Goal: Task Accomplishment & Management: Manage account settings

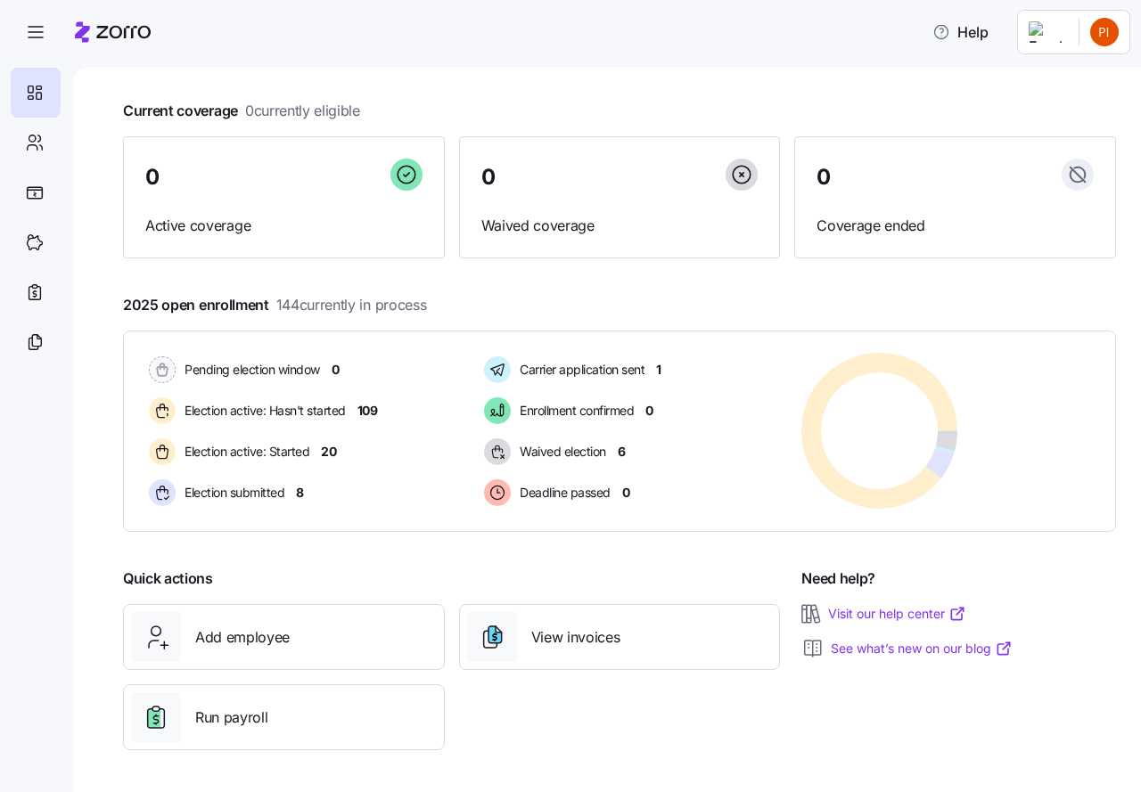
scroll to position [86, 0]
click at [34, 140] on icon at bounding box center [35, 142] width 20 height 21
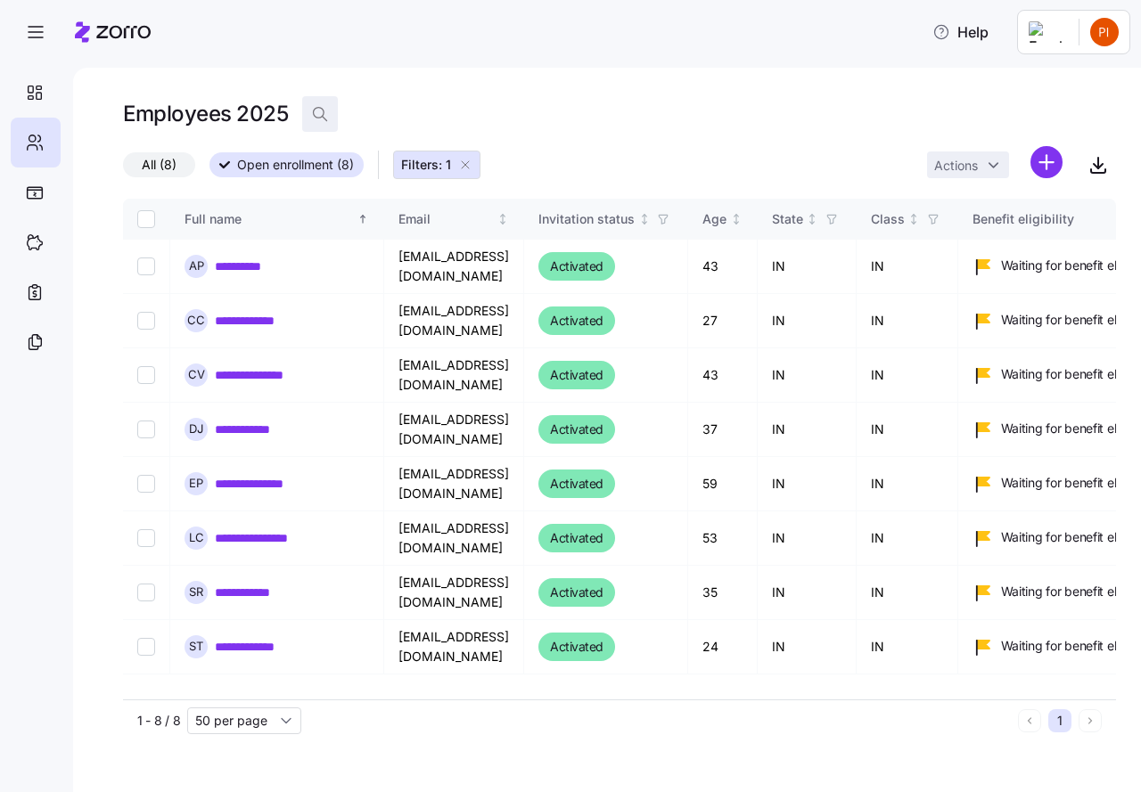
click at [315, 112] on icon "button" at bounding box center [320, 114] width 18 height 18
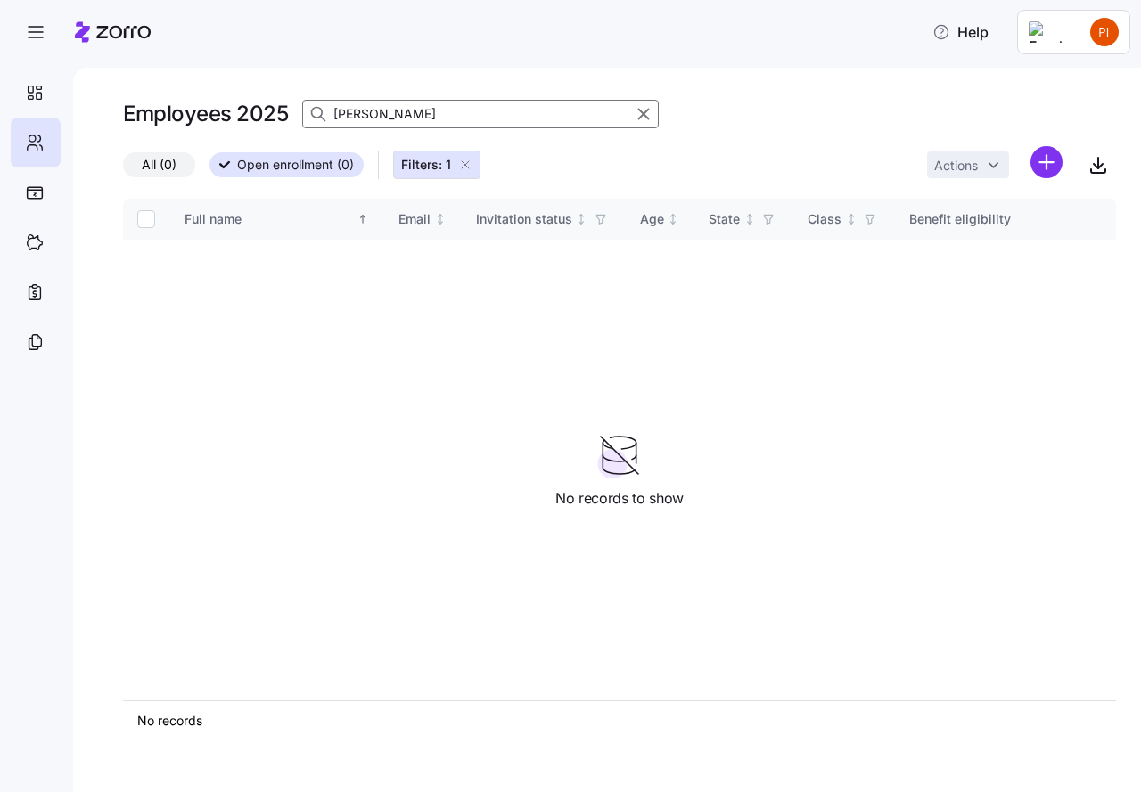
click at [313, 108] on icon at bounding box center [318, 114] width 18 height 18
click at [316, 113] on icon at bounding box center [318, 114] width 18 height 18
click at [34, 136] on icon at bounding box center [35, 142] width 20 height 21
click at [293, 165] on span "Open enrollment (0)" at bounding box center [295, 164] width 117 height 23
click at [209, 170] on input "Open enrollment (0)" at bounding box center [209, 170] width 0 height 0
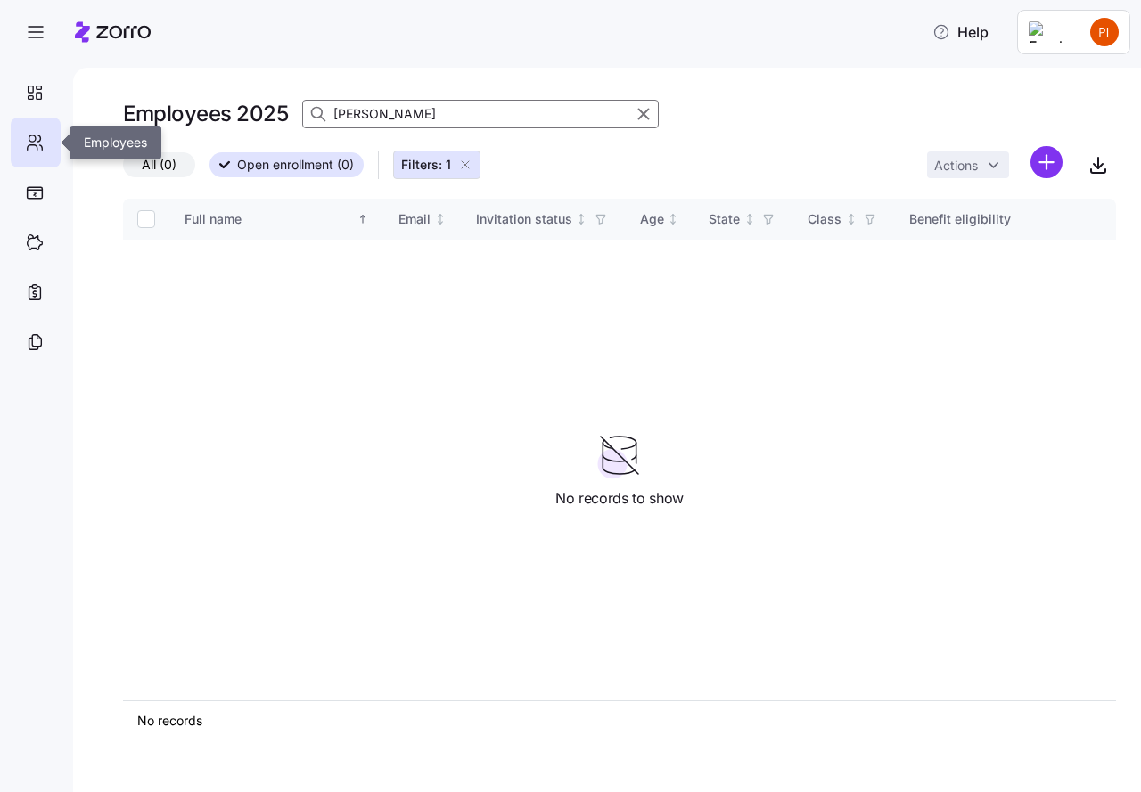
click at [35, 135] on icon at bounding box center [35, 142] width 20 height 21
click at [465, 162] on icon "button" at bounding box center [465, 165] width 14 height 14
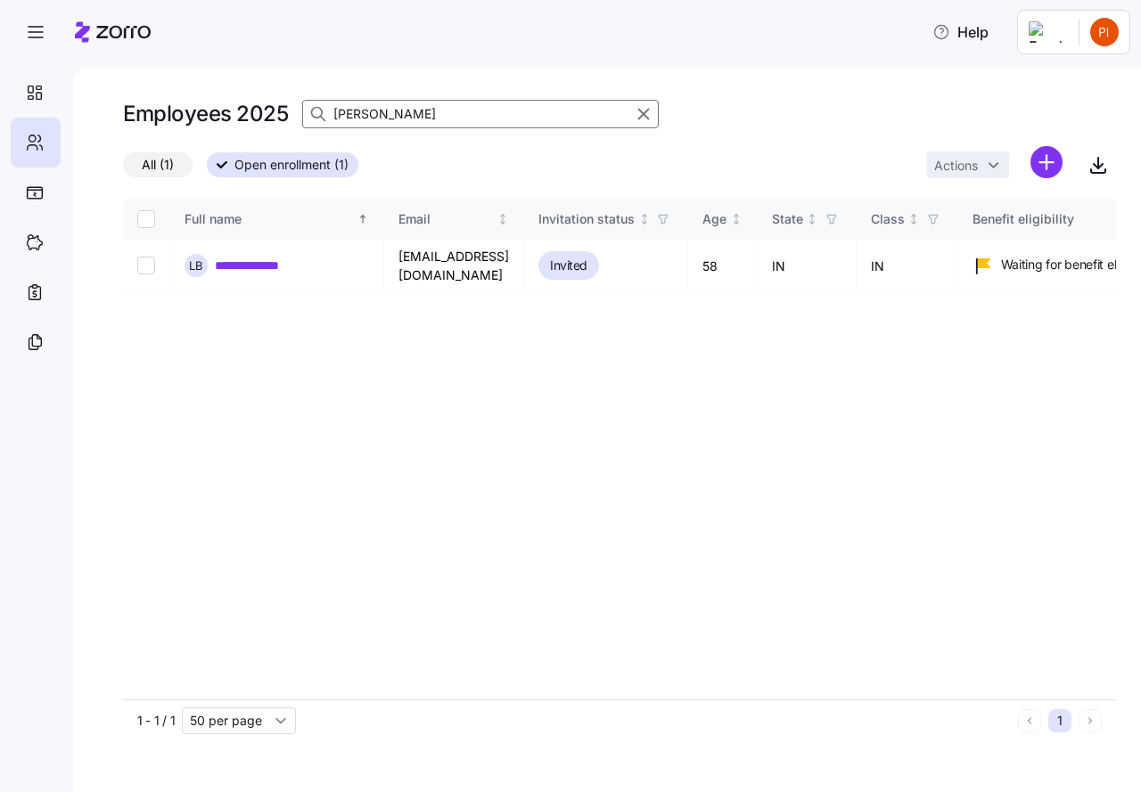
click at [416, 119] on input "[PERSON_NAME]" at bounding box center [480, 114] width 357 height 29
click at [35, 146] on icon at bounding box center [35, 142] width 20 height 21
click at [413, 111] on input "[PERSON_NAME]" at bounding box center [480, 114] width 357 height 29
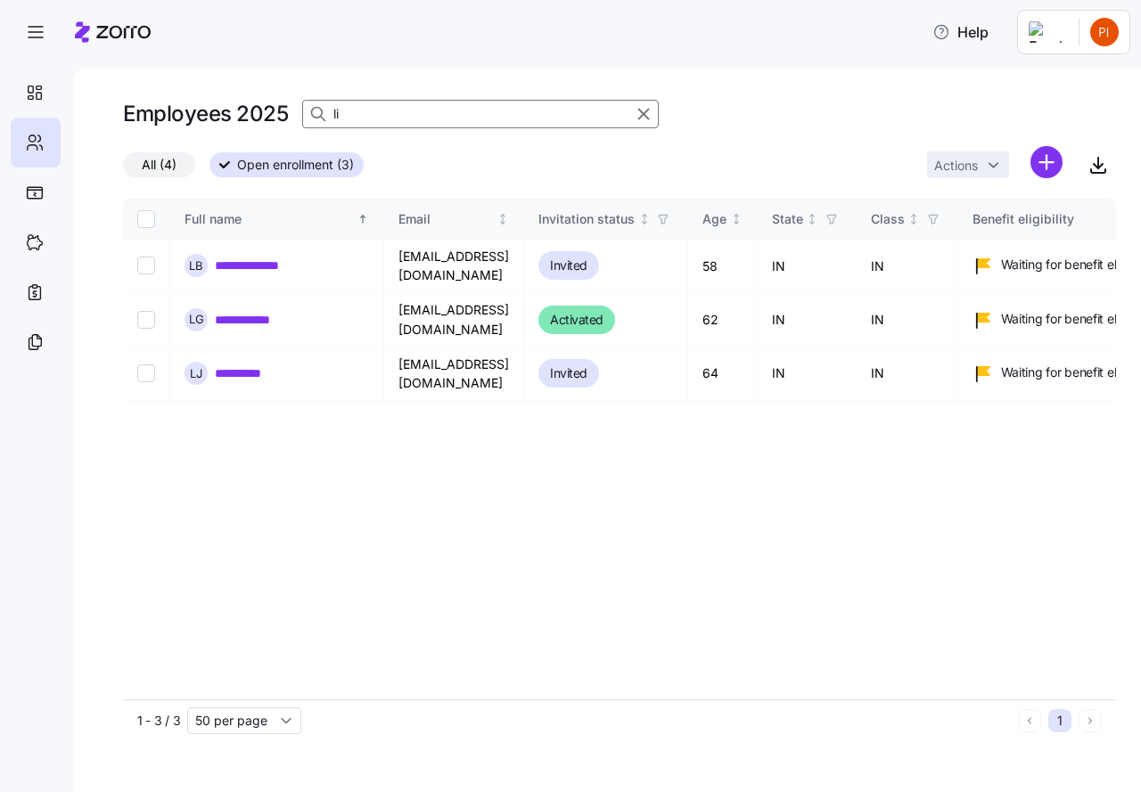
type input "l"
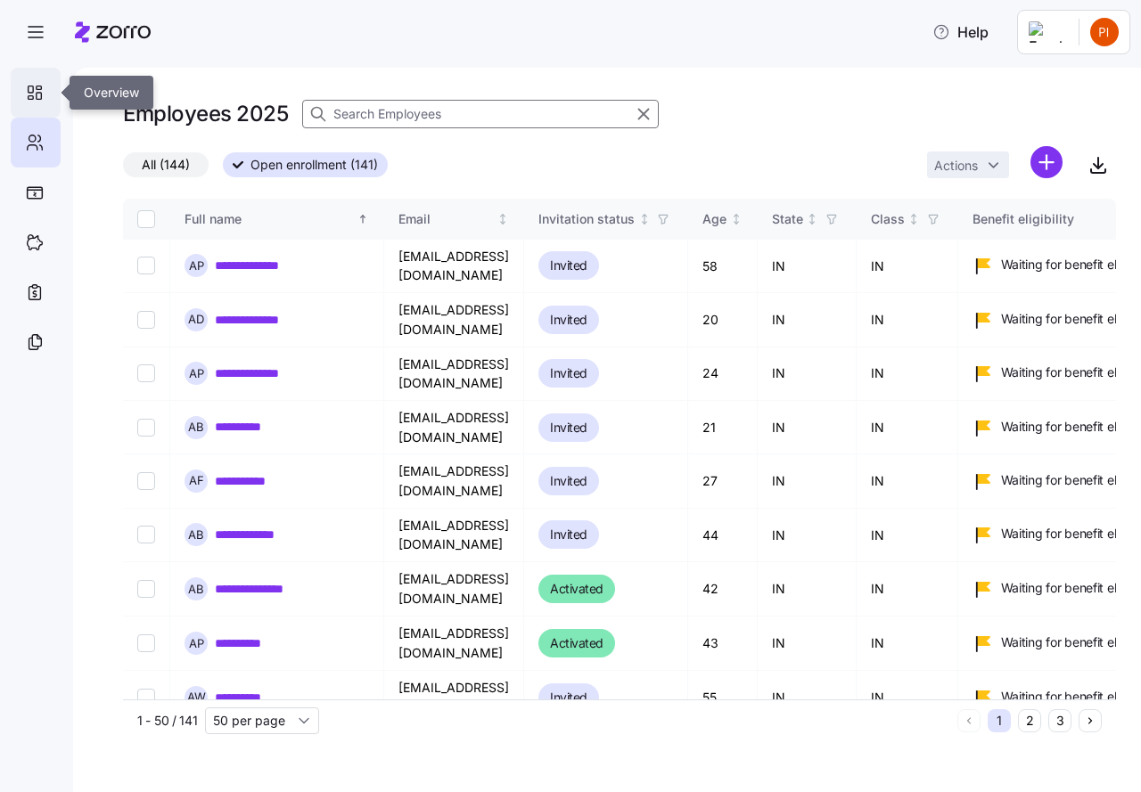
click at [35, 86] on icon at bounding box center [35, 92] width 20 height 21
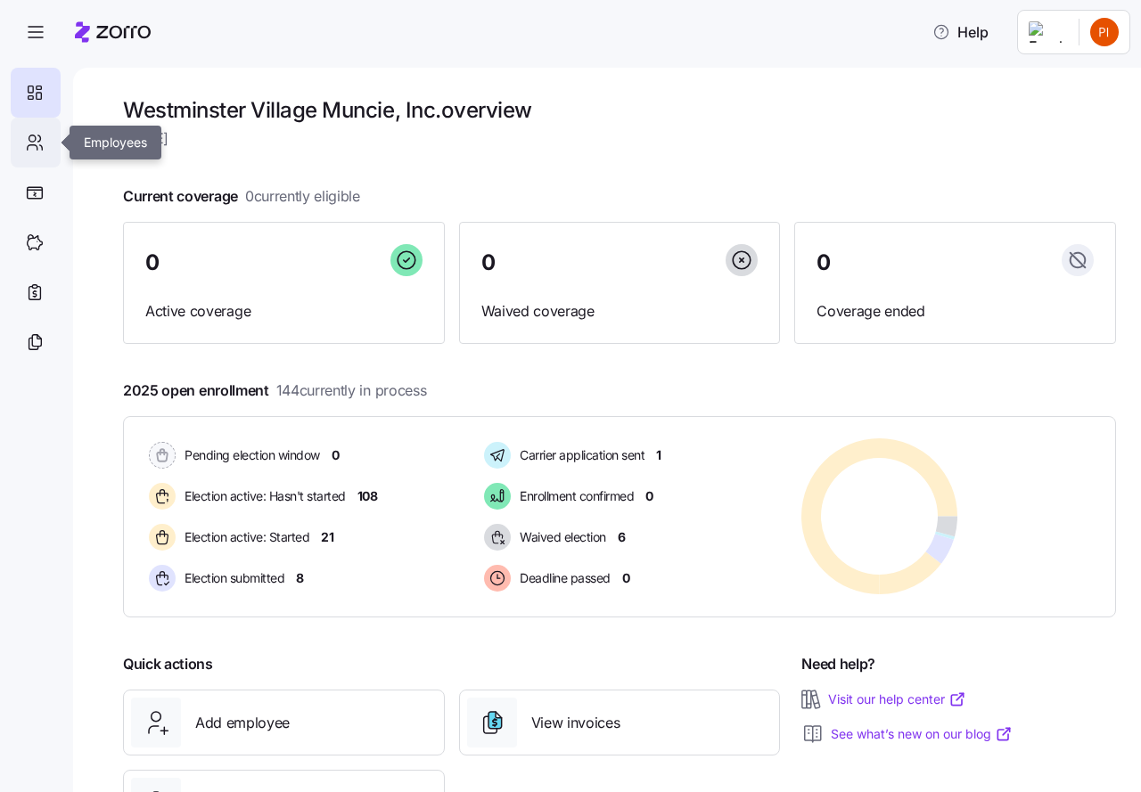
click at [45, 142] on div at bounding box center [36, 143] width 50 height 50
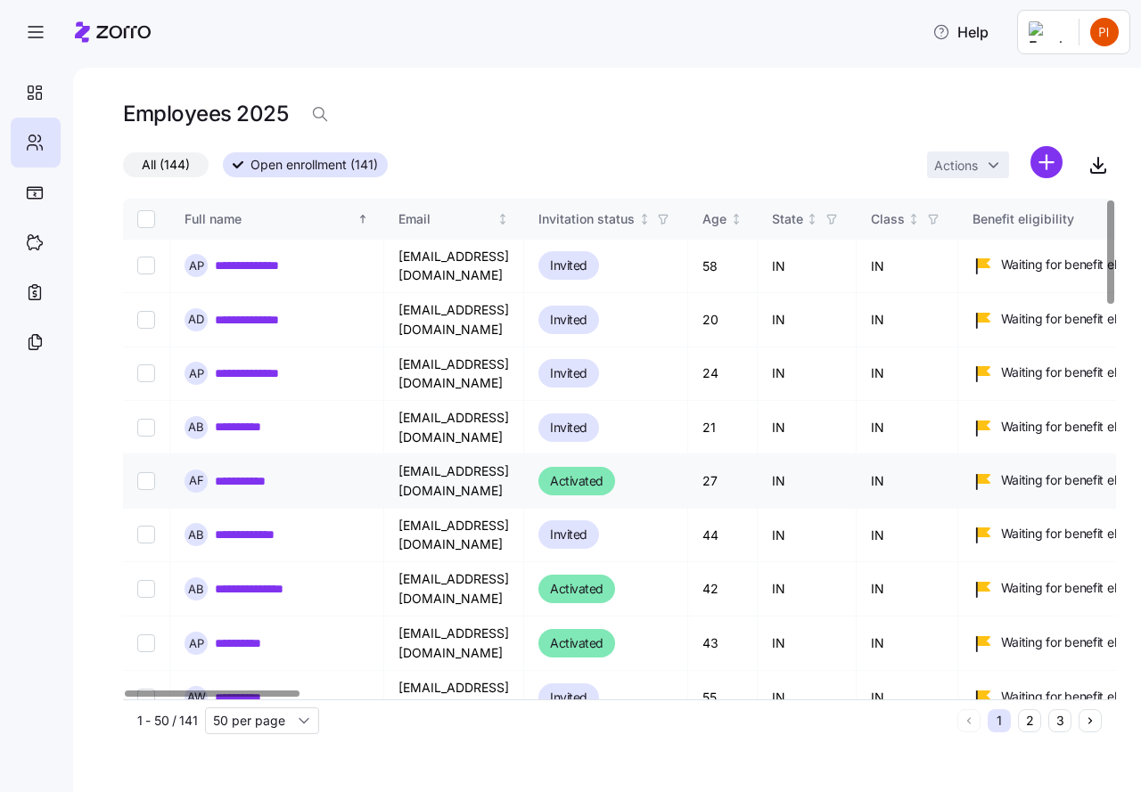
click at [225, 472] on link "**********" at bounding box center [247, 481] width 65 height 18
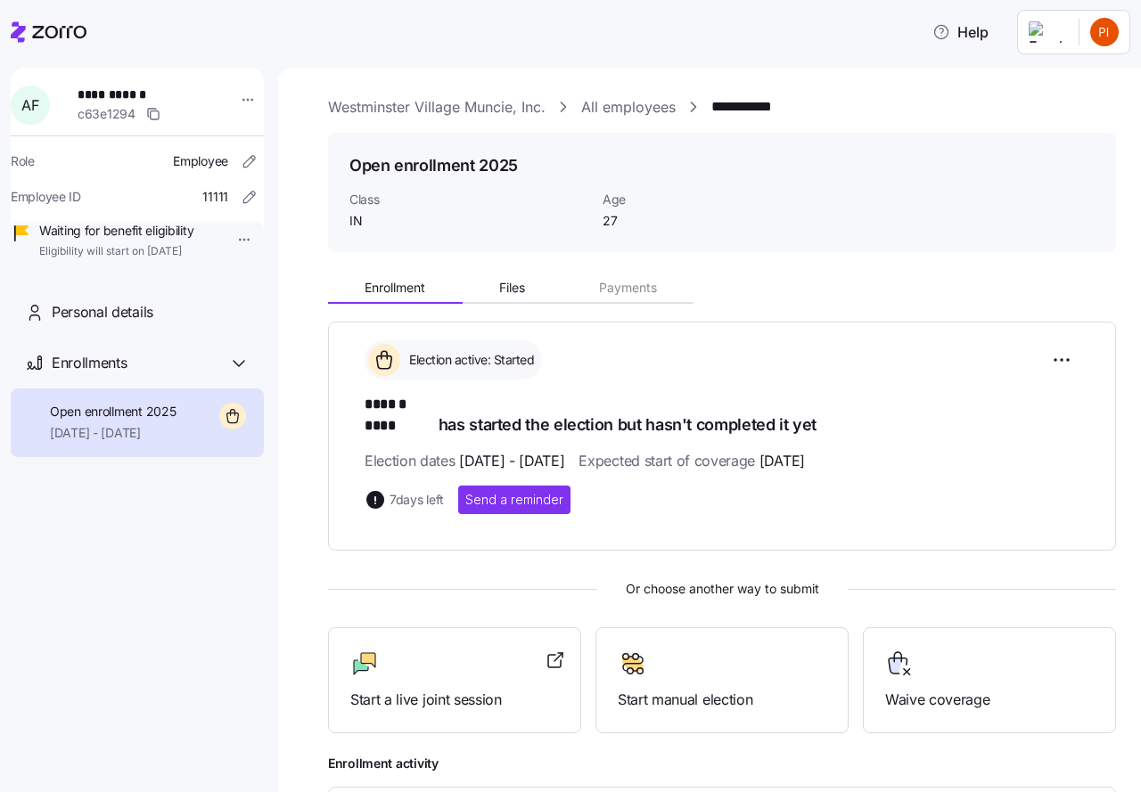
click at [626, 105] on link "All employees" at bounding box center [628, 107] width 94 height 22
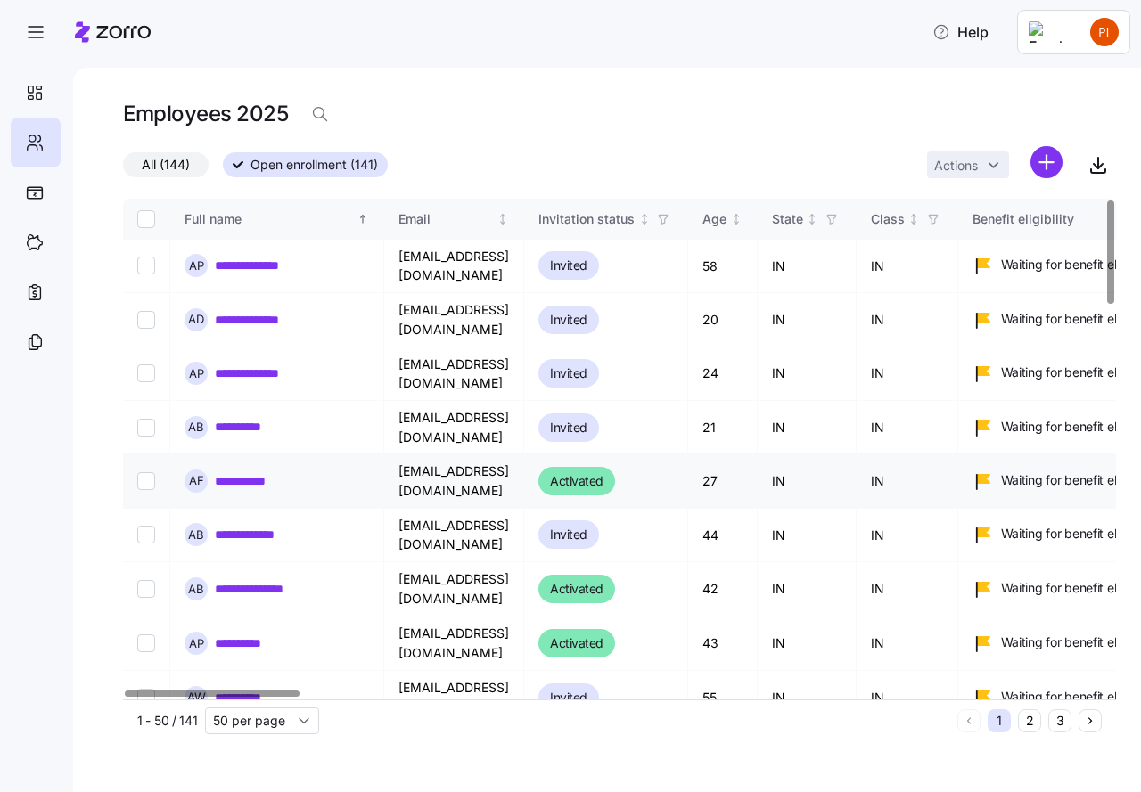
click at [236, 472] on link "**********" at bounding box center [247, 481] width 65 height 18
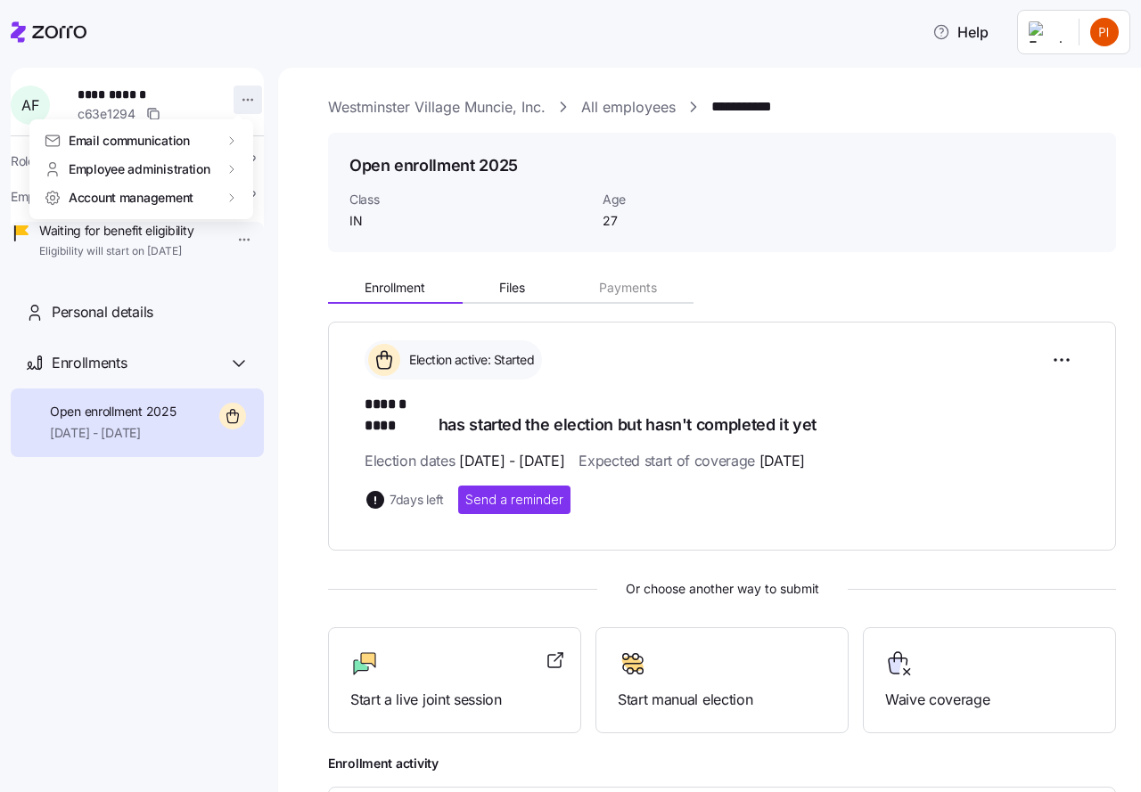
click at [238, 98] on html "**********" at bounding box center [570, 391] width 1141 height 782
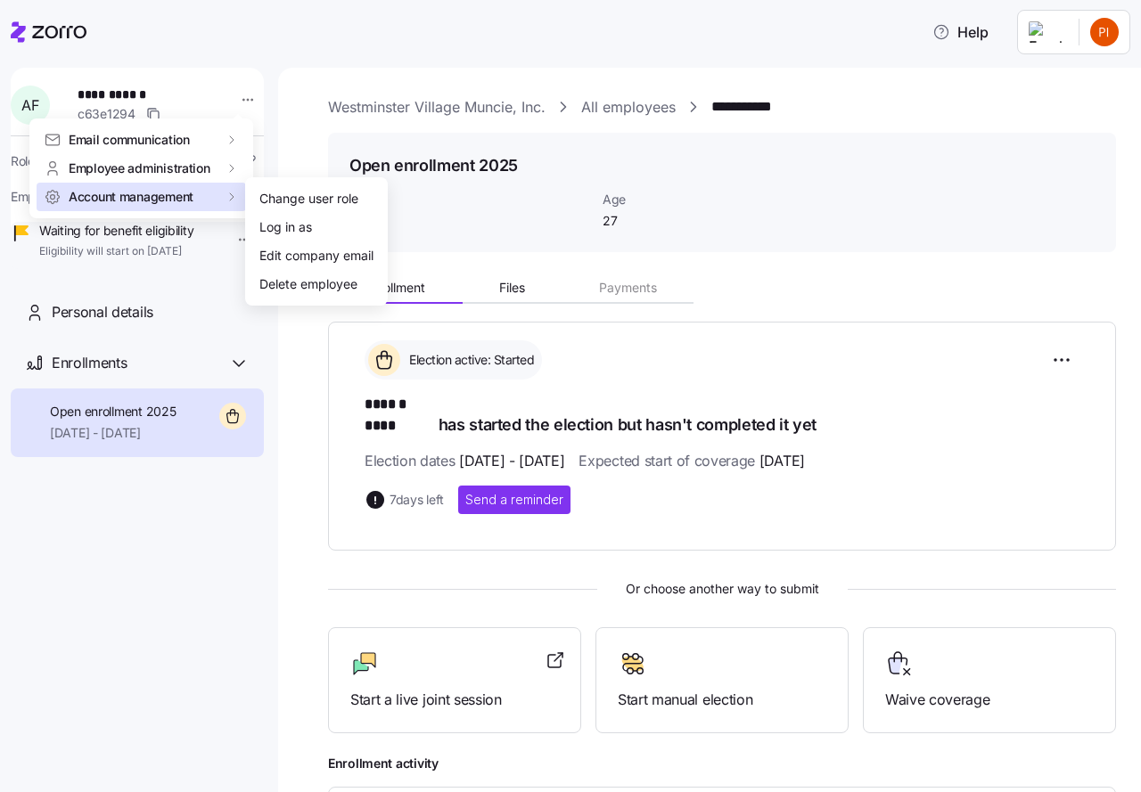
click at [201, 195] on div "Account management" at bounding box center [141, 197] width 195 height 18
click at [291, 261] on div "Edit company email" at bounding box center [316, 256] width 114 height 20
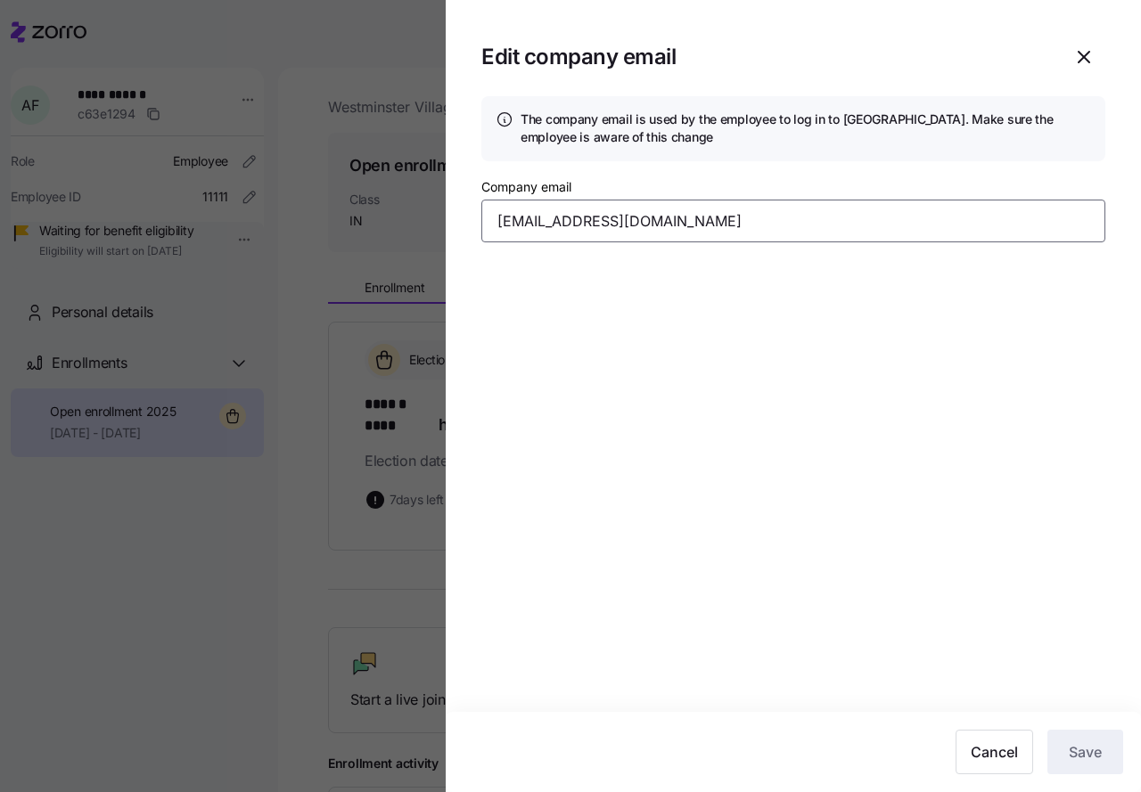
click at [652, 222] on input "[EMAIL_ADDRESS][DOMAIN_NAME]" at bounding box center [793, 221] width 624 height 43
type input "[EMAIL_ADDRESS][DOMAIN_NAME]"
click at [876, 601] on section "Edit company email The company email is used by the employee to log in to Zorro…" at bounding box center [793, 396] width 695 height 792
click at [993, 751] on span "Cancel" at bounding box center [994, 752] width 47 height 21
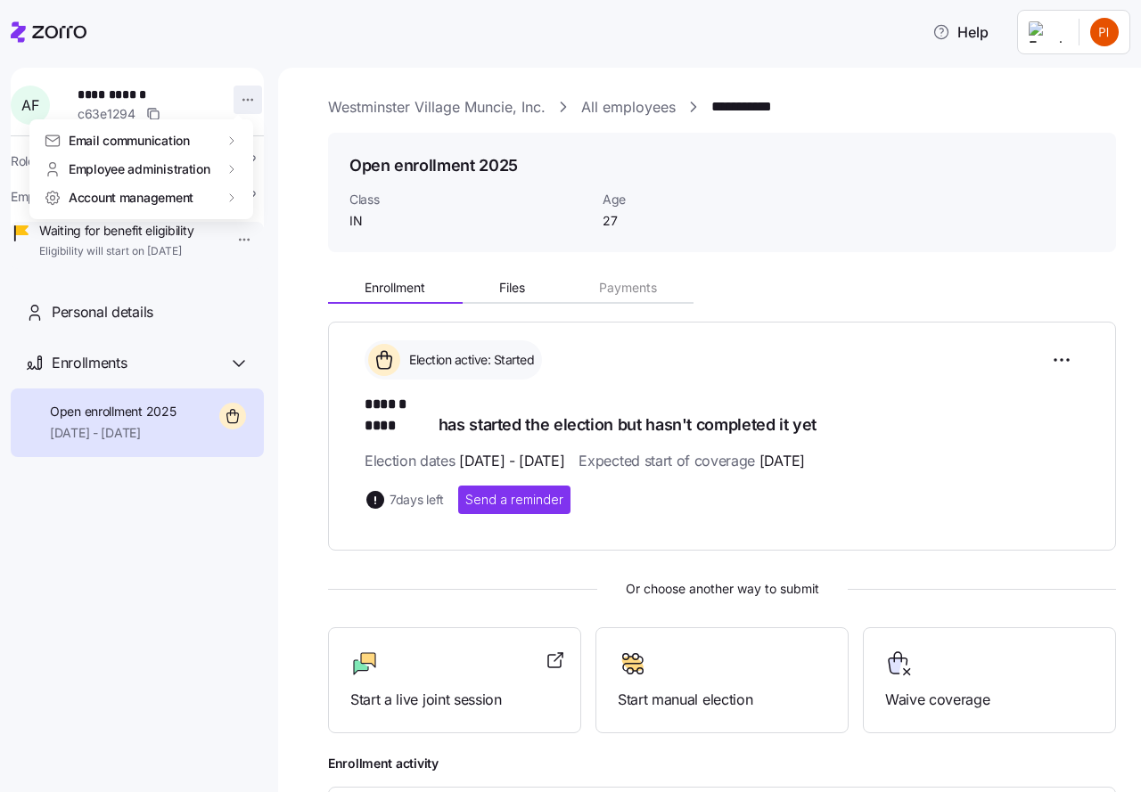
click at [238, 101] on html "**********" at bounding box center [570, 391] width 1141 height 782
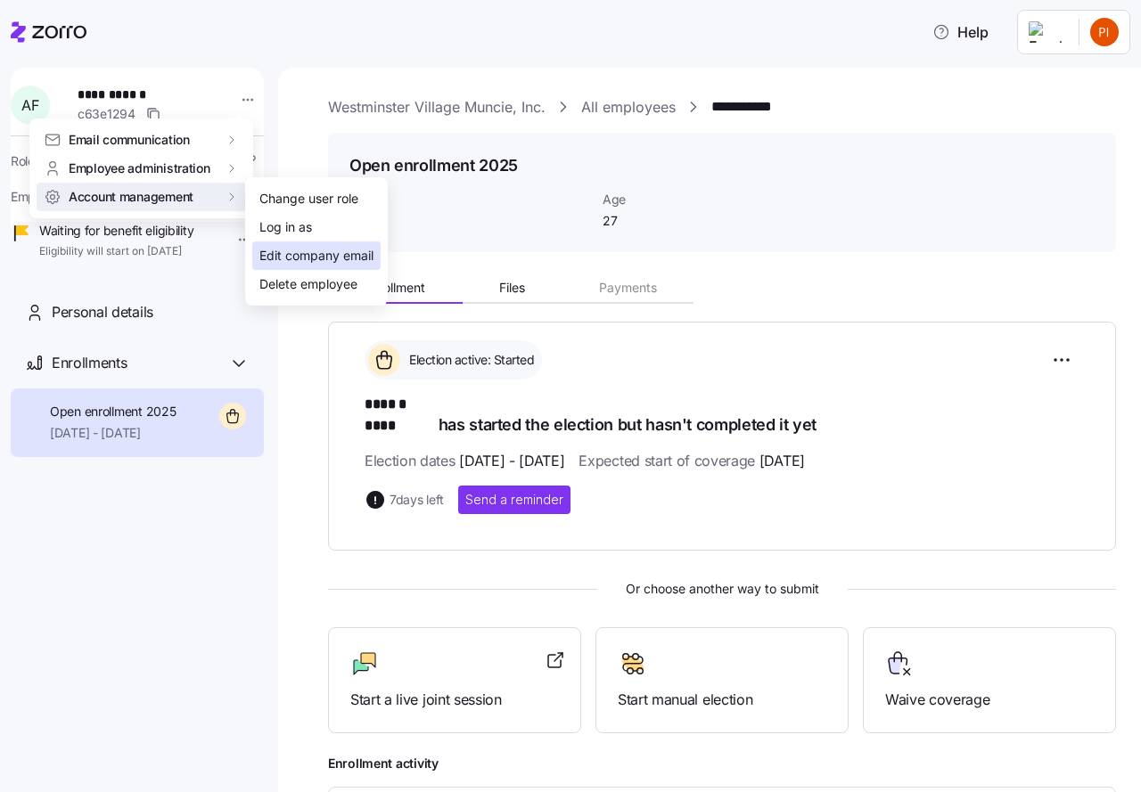
click at [294, 258] on div "Edit company email" at bounding box center [316, 256] width 114 height 20
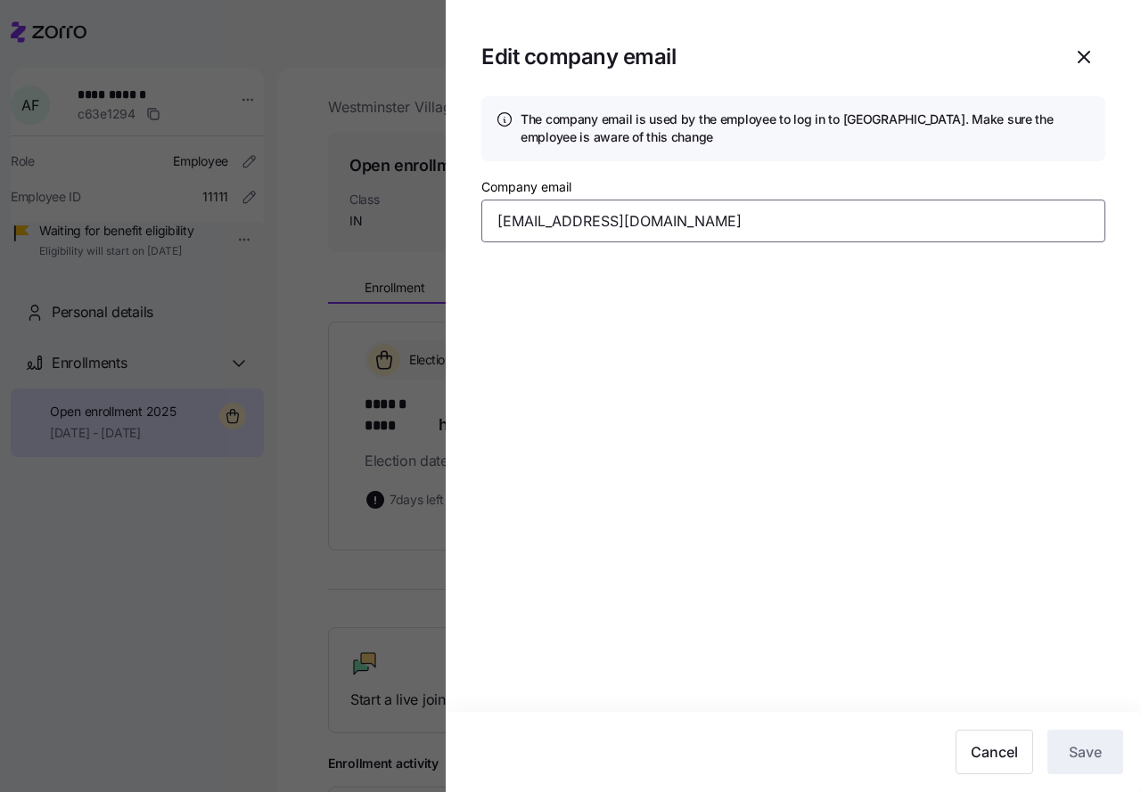
click at [659, 214] on input "[EMAIL_ADDRESS][DOMAIN_NAME]" at bounding box center [793, 221] width 624 height 43
type input "a"
type input "[EMAIL_ADDRESS][DOMAIN_NAME]"
click at [662, 373] on section "Edit company email The company email is used by the employee to log in to Zorro…" at bounding box center [793, 396] width 695 height 792
click at [1086, 58] on icon "button" at bounding box center [1083, 56] width 21 height 21
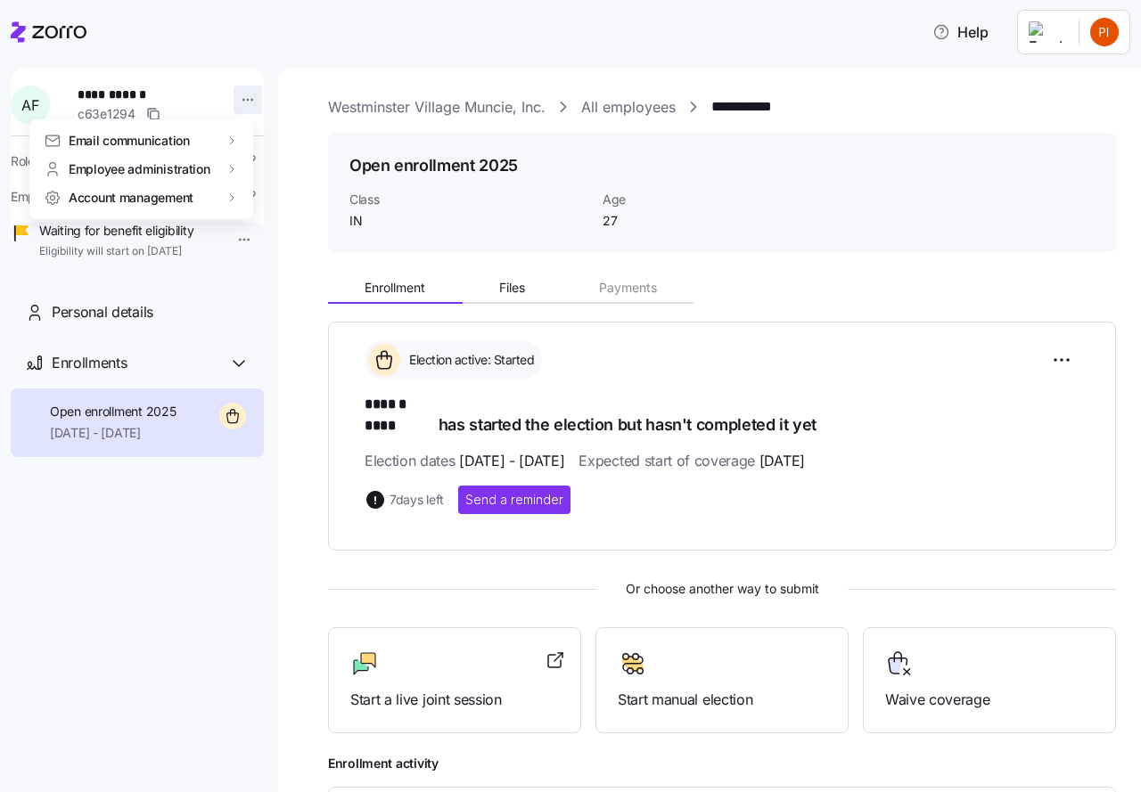
click at [237, 102] on html "**********" at bounding box center [570, 391] width 1141 height 782
click at [180, 141] on span "Email communication" at bounding box center [129, 140] width 121 height 18
click at [303, 145] on div "Account invitation" at bounding box center [311, 142] width 105 height 20
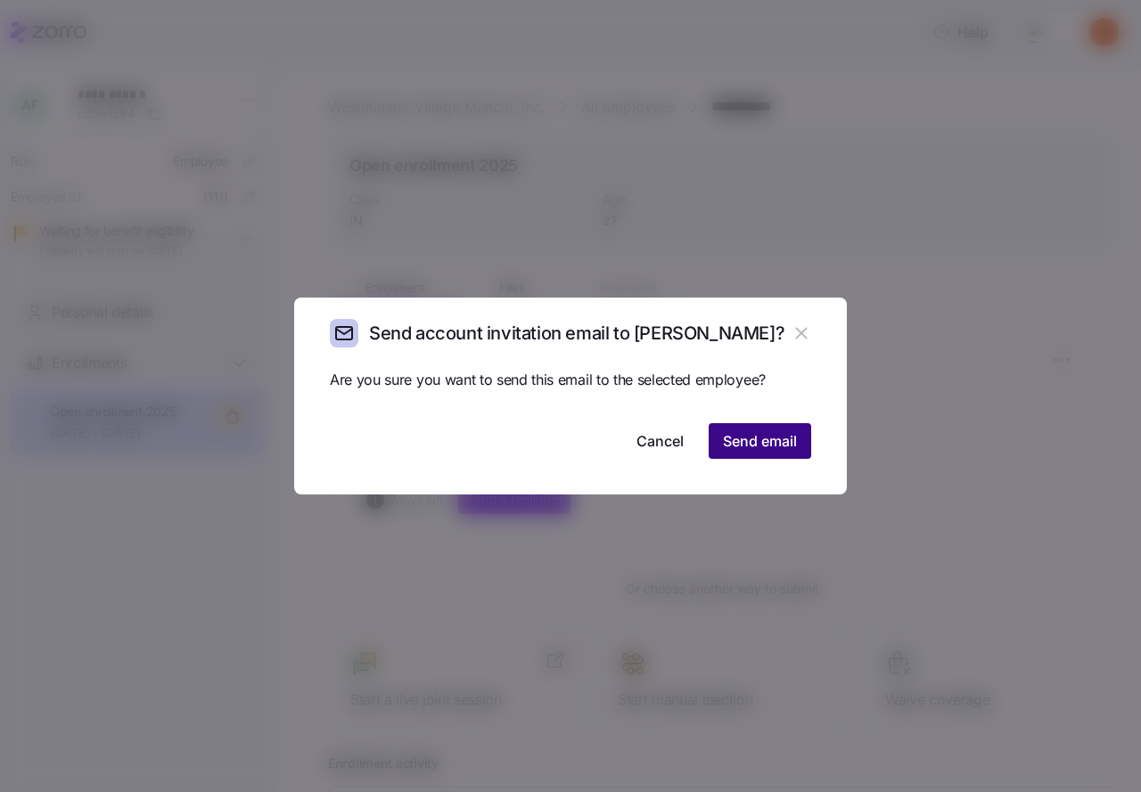
click at [744, 445] on span "Send email" at bounding box center [760, 441] width 74 height 21
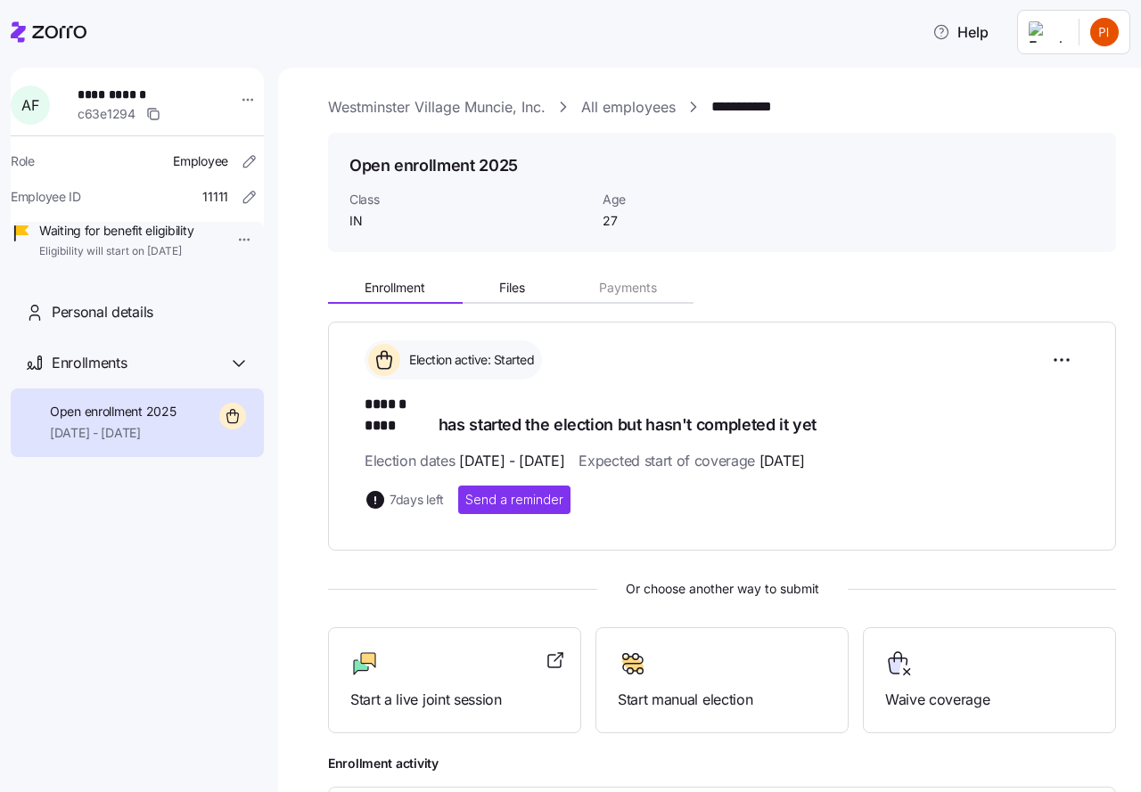
click at [629, 108] on link "All employees" at bounding box center [628, 107] width 94 height 22
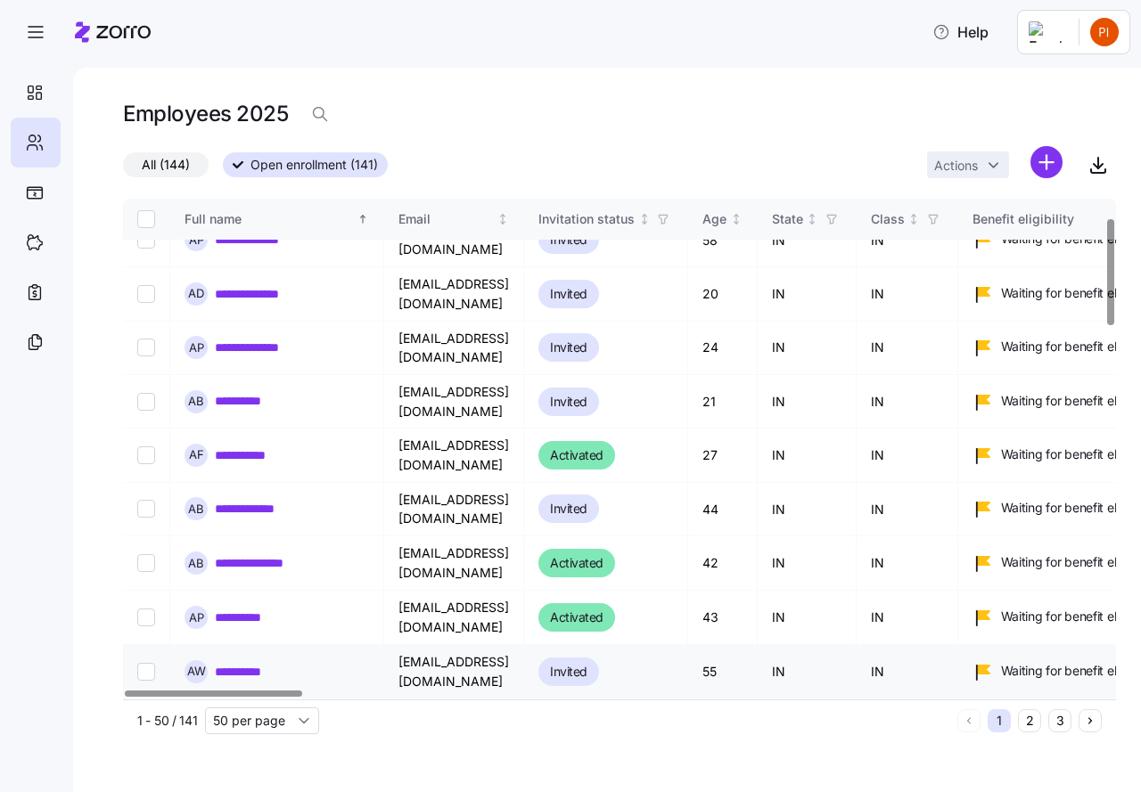
scroll to position [89, 0]
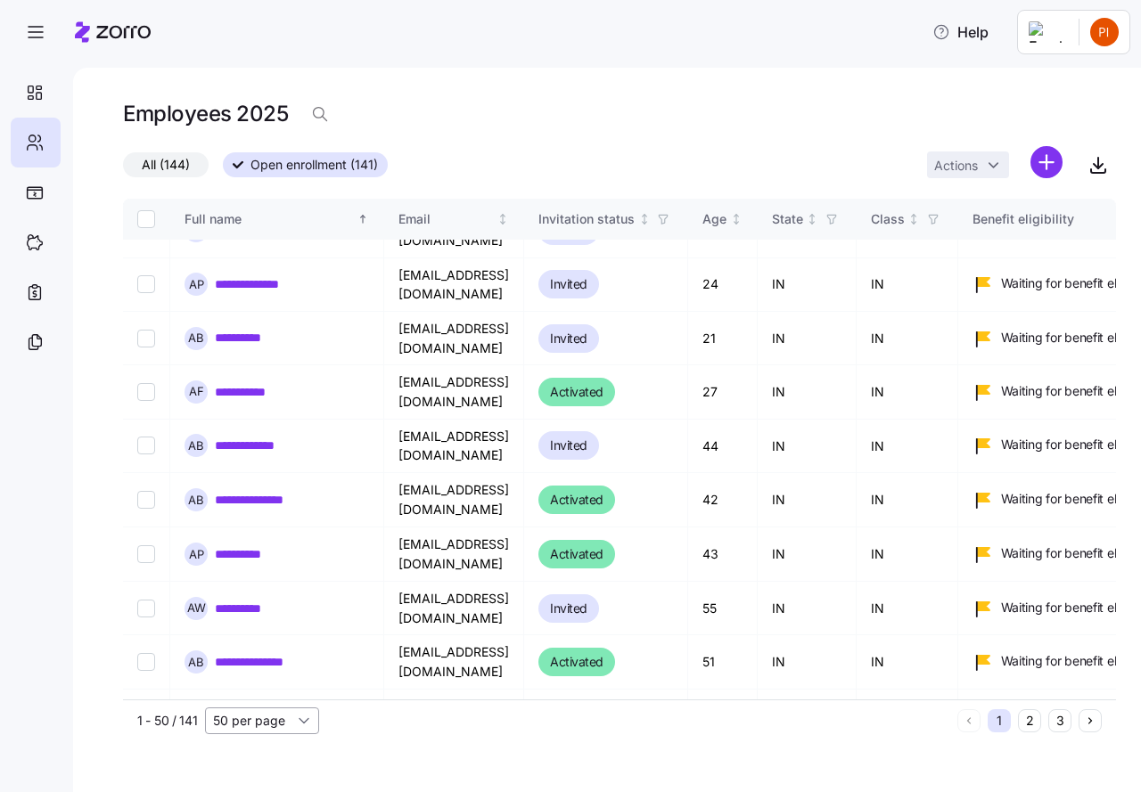
click at [304, 722] on input "50 per page" at bounding box center [262, 721] width 114 height 27
click at [270, 685] on span "150 per page" at bounding box center [257, 680] width 78 height 20
click at [268, 761] on link "**********" at bounding box center [258, 770] width 87 height 18
type input "150 per page"
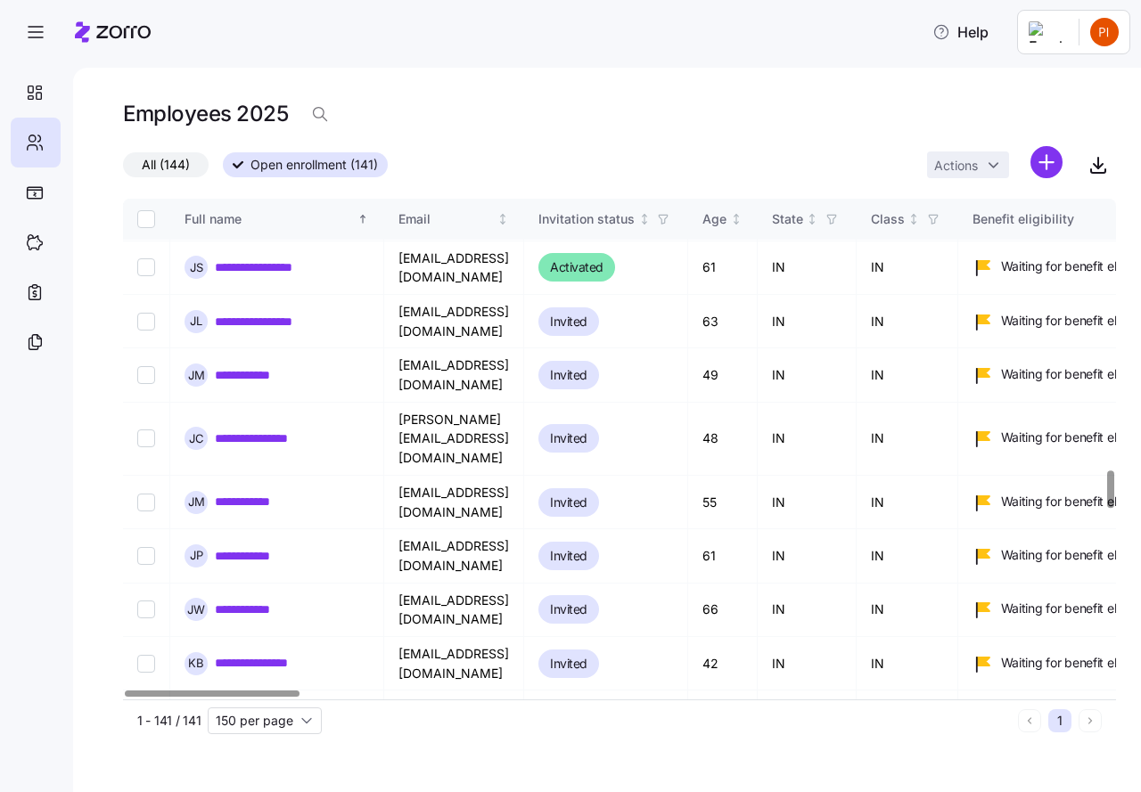
scroll to position [3699, 0]
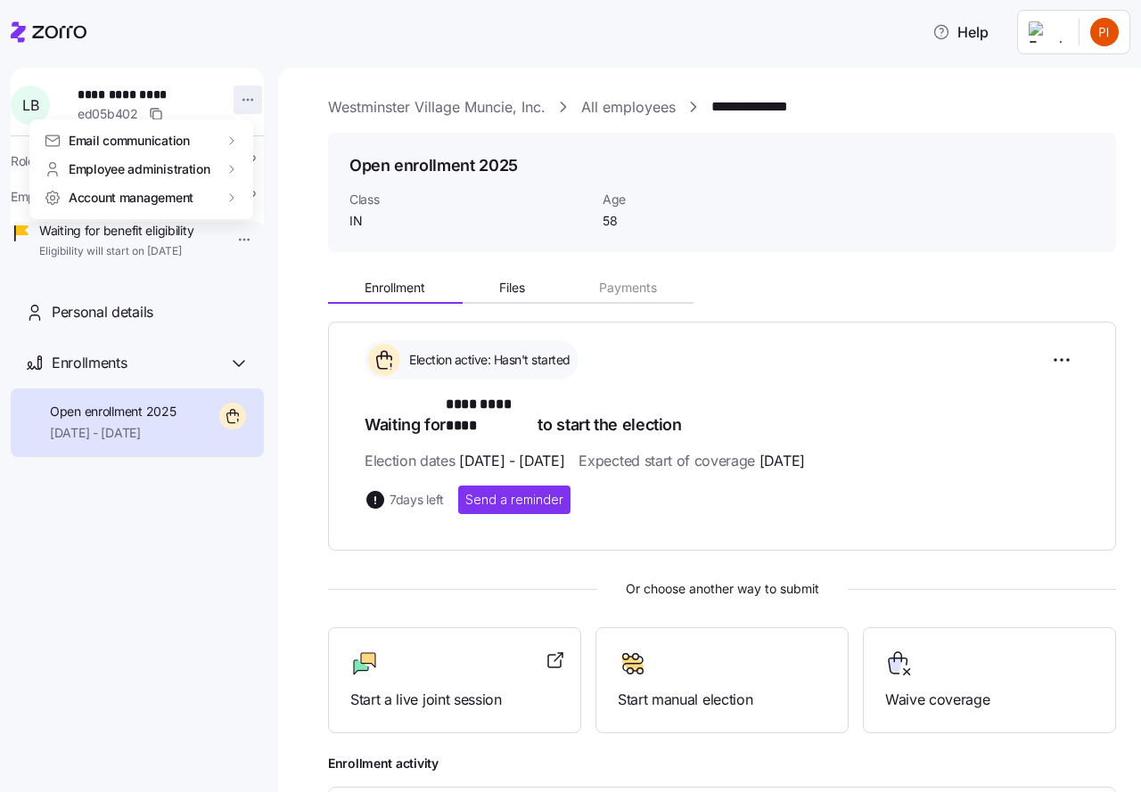
click at [233, 99] on html "**********" at bounding box center [570, 391] width 1141 height 782
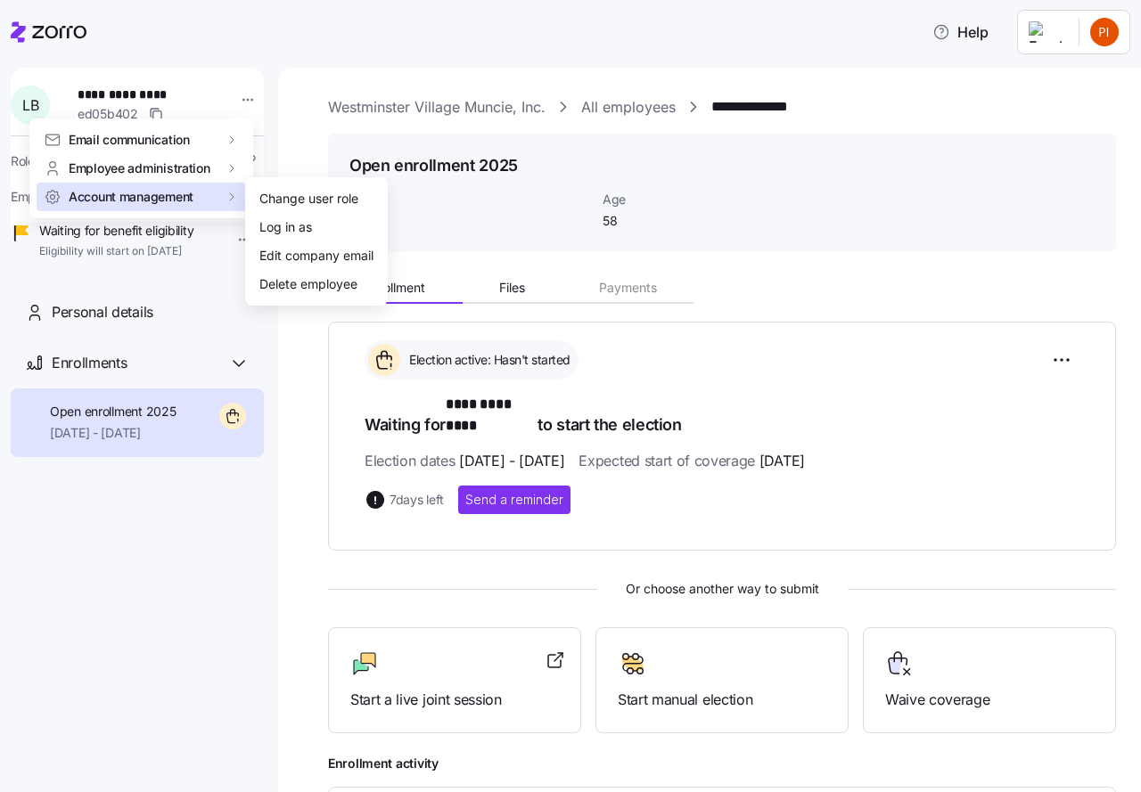
click at [170, 200] on span "Account management" at bounding box center [131, 197] width 125 height 18
click at [291, 256] on div "Edit company email" at bounding box center [316, 256] width 114 height 20
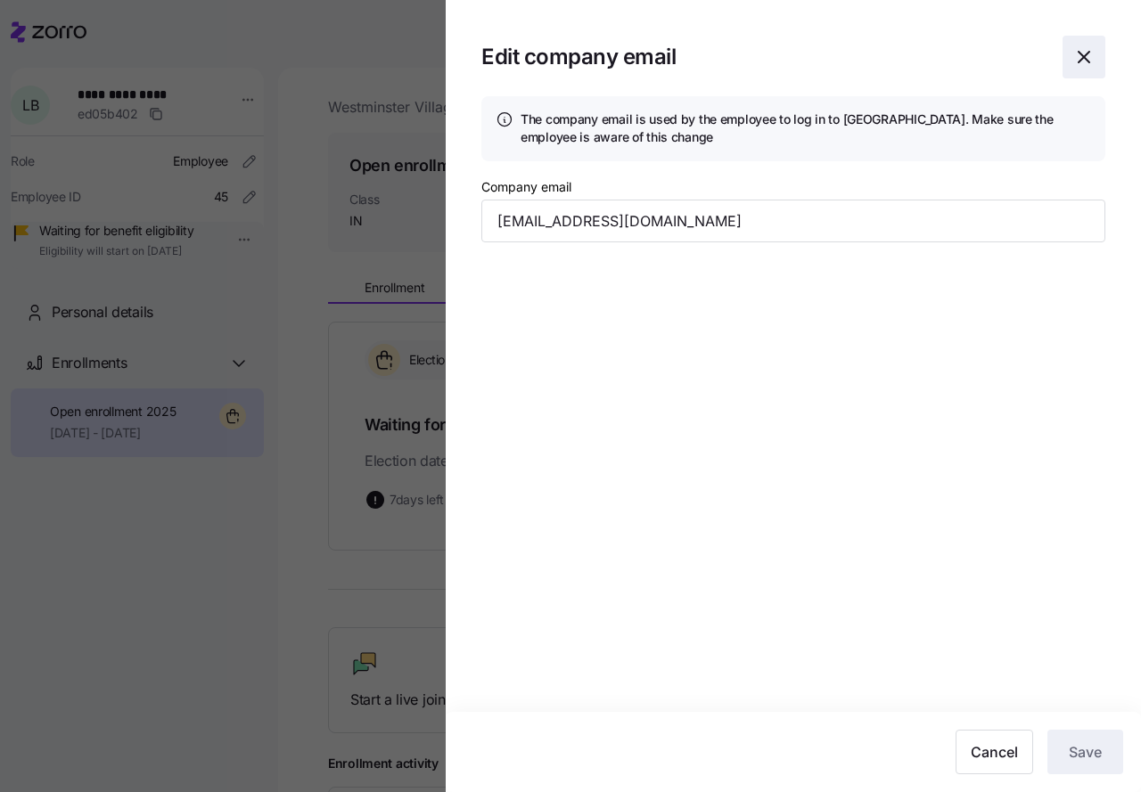
click at [1082, 58] on icon "button" at bounding box center [1083, 56] width 21 height 21
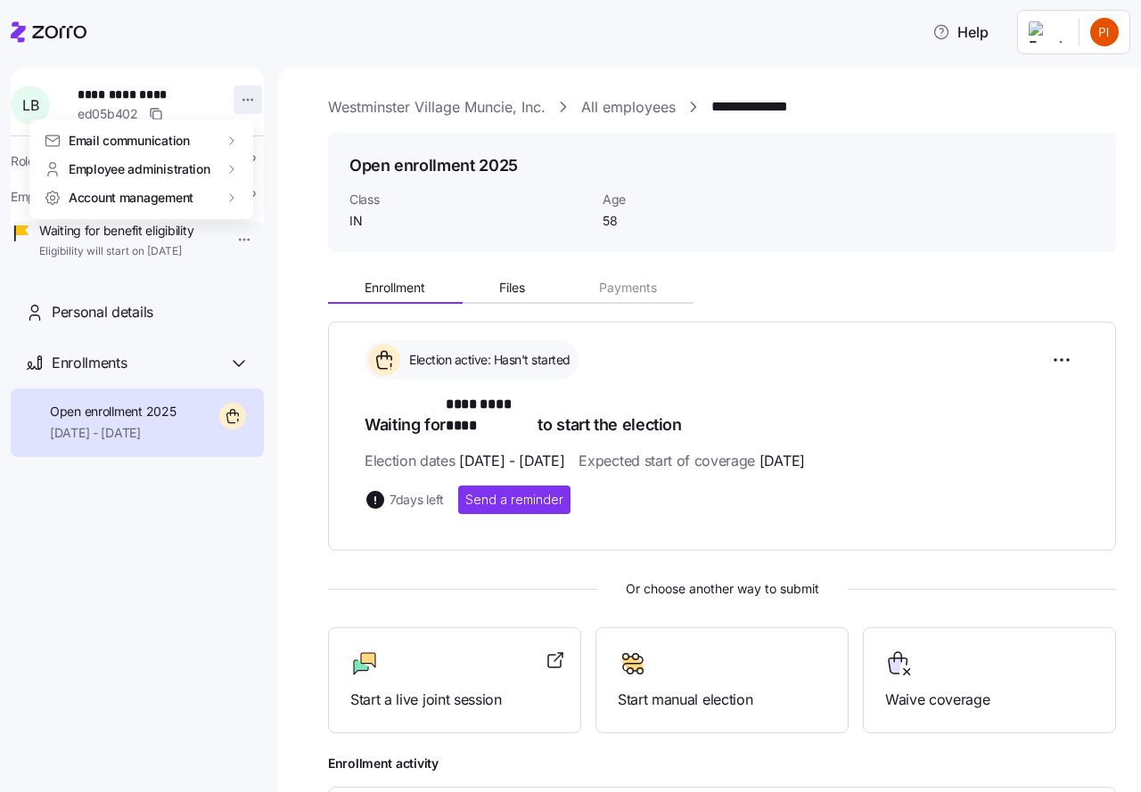
click at [239, 101] on html "**********" at bounding box center [570, 391] width 1141 height 782
click at [300, 146] on div "Account invitation" at bounding box center [311, 142] width 105 height 20
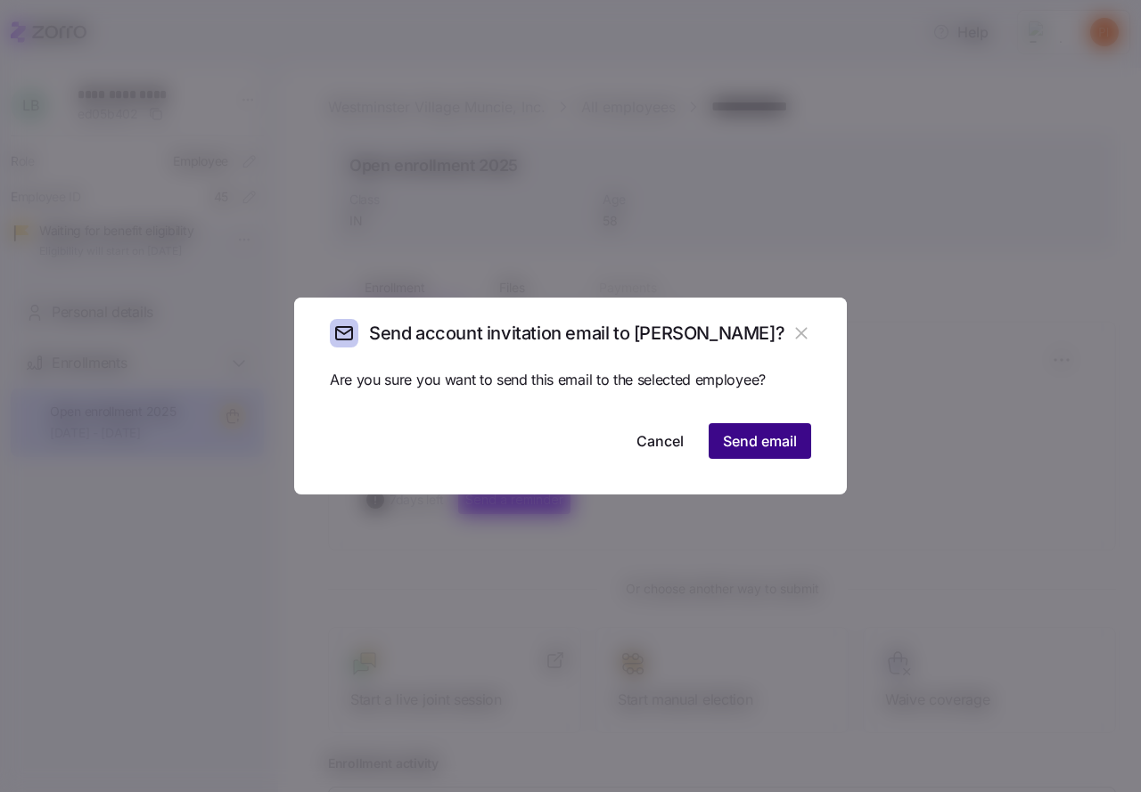
click at [759, 443] on span "Send email" at bounding box center [760, 441] width 74 height 21
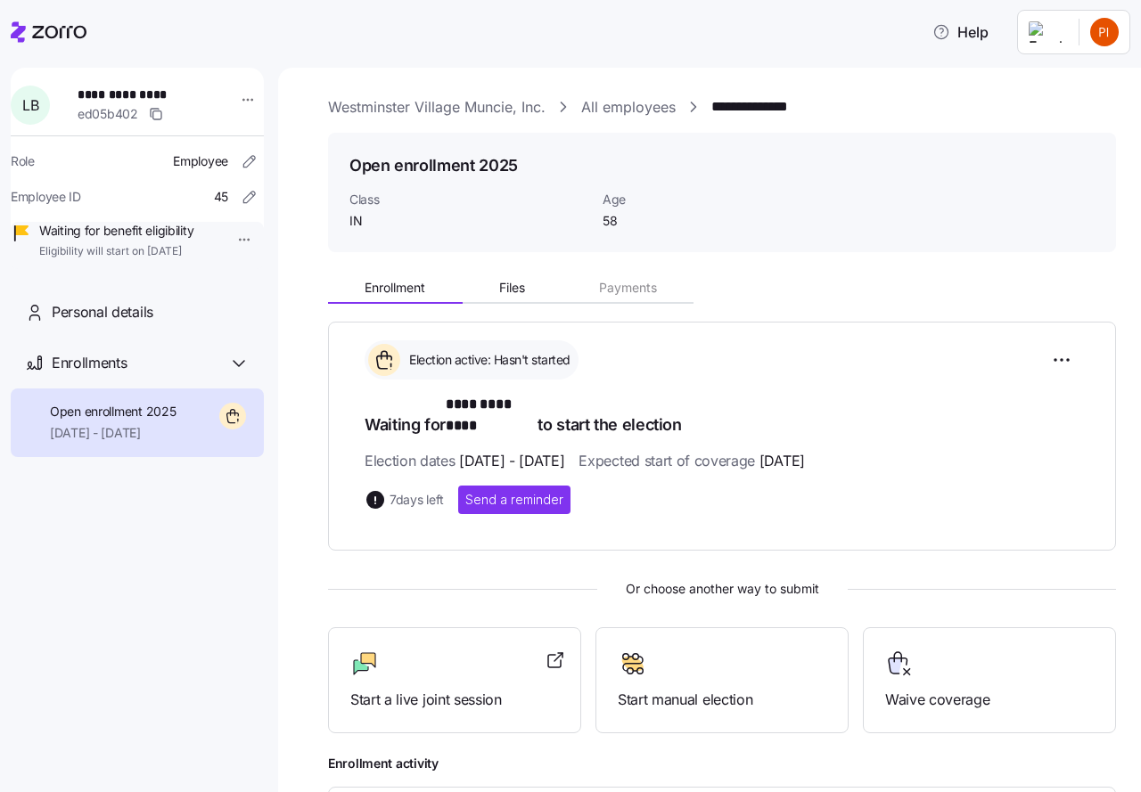
click at [454, 109] on link "Westminster Village Muncie, Inc." at bounding box center [436, 107] width 217 height 22
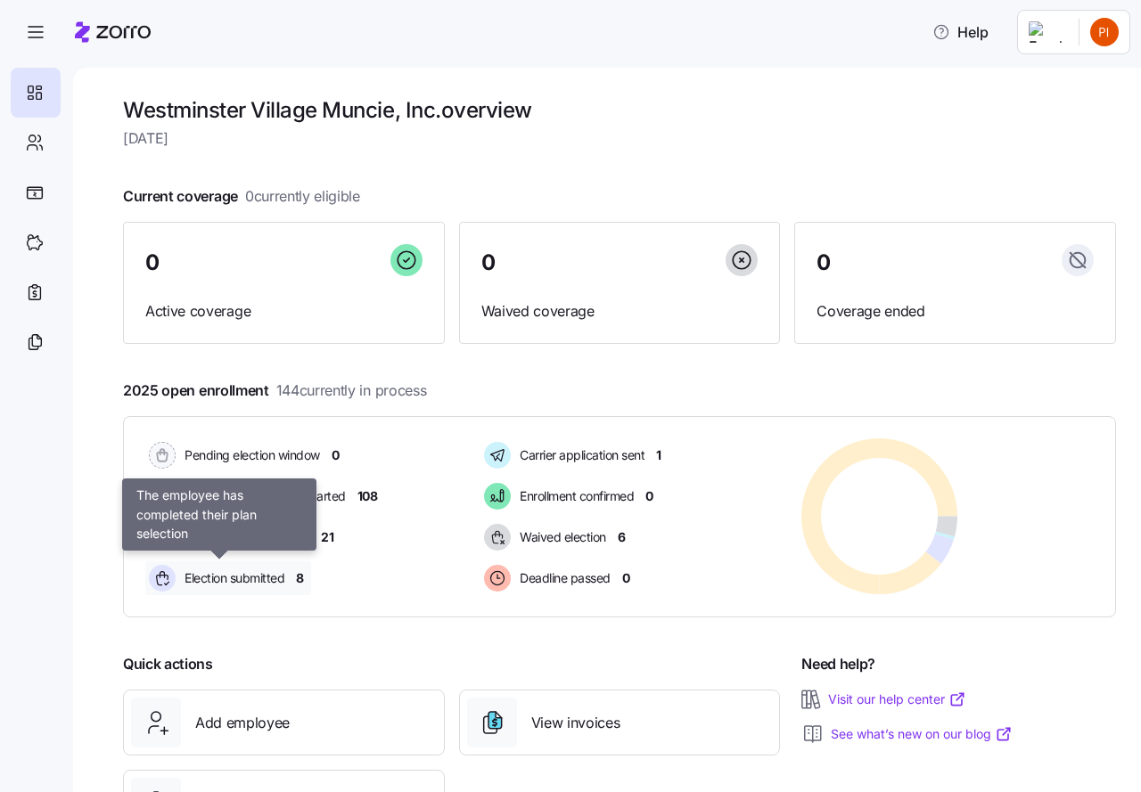
click at [251, 578] on span "Election submitted" at bounding box center [231, 579] width 105 height 18
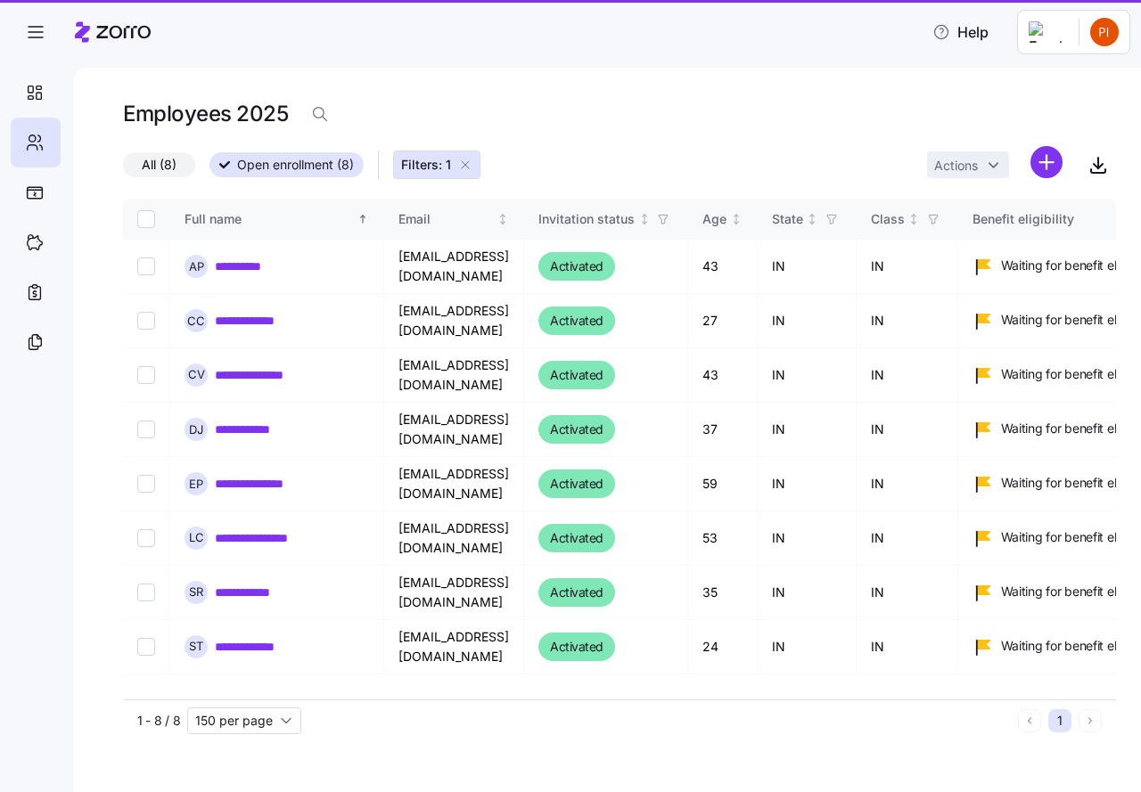
type input "50 per page"
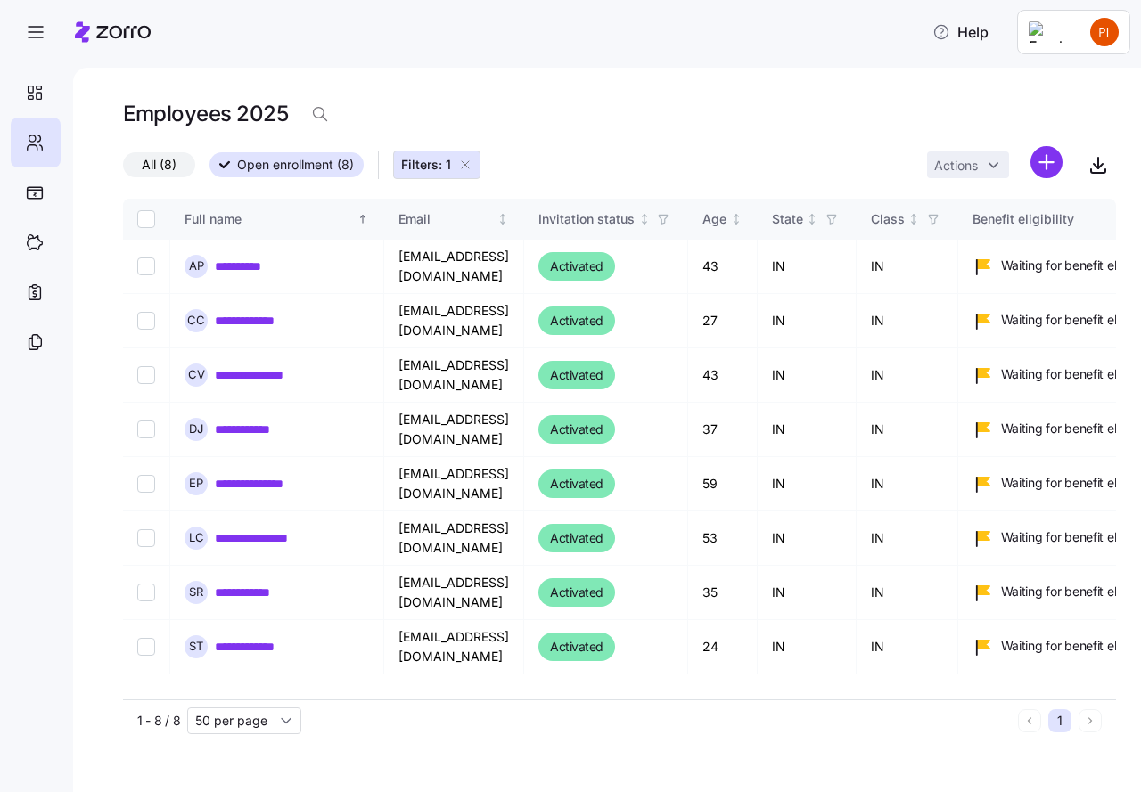
click at [468, 163] on icon "button" at bounding box center [465, 165] width 14 height 14
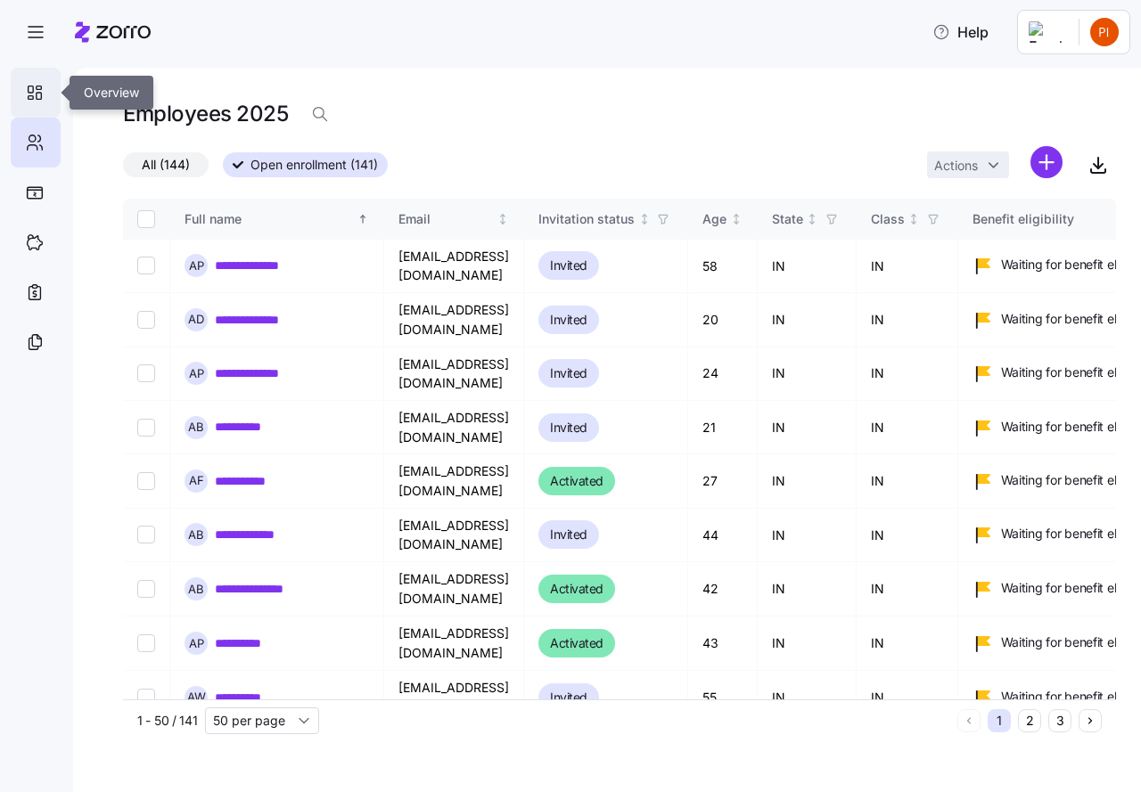
click at [35, 93] on icon at bounding box center [35, 92] width 20 height 21
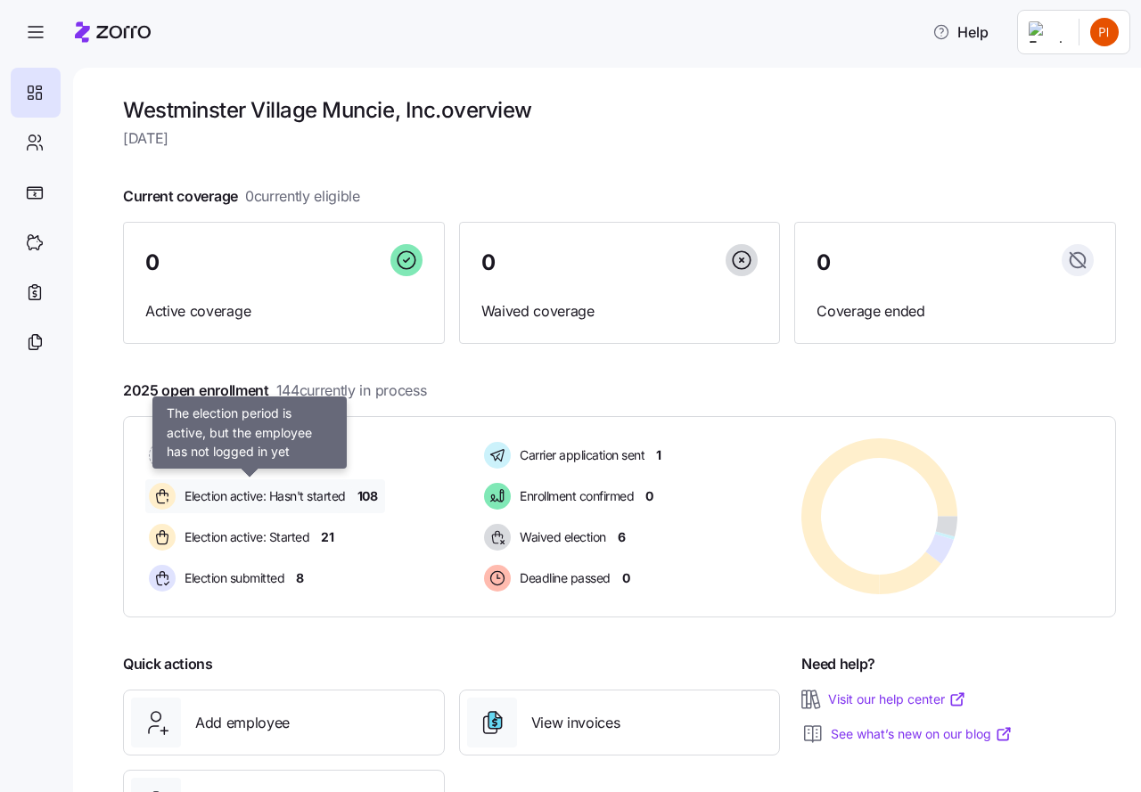
click at [252, 494] on span "Election active: Hasn't started" at bounding box center [262, 497] width 167 height 18
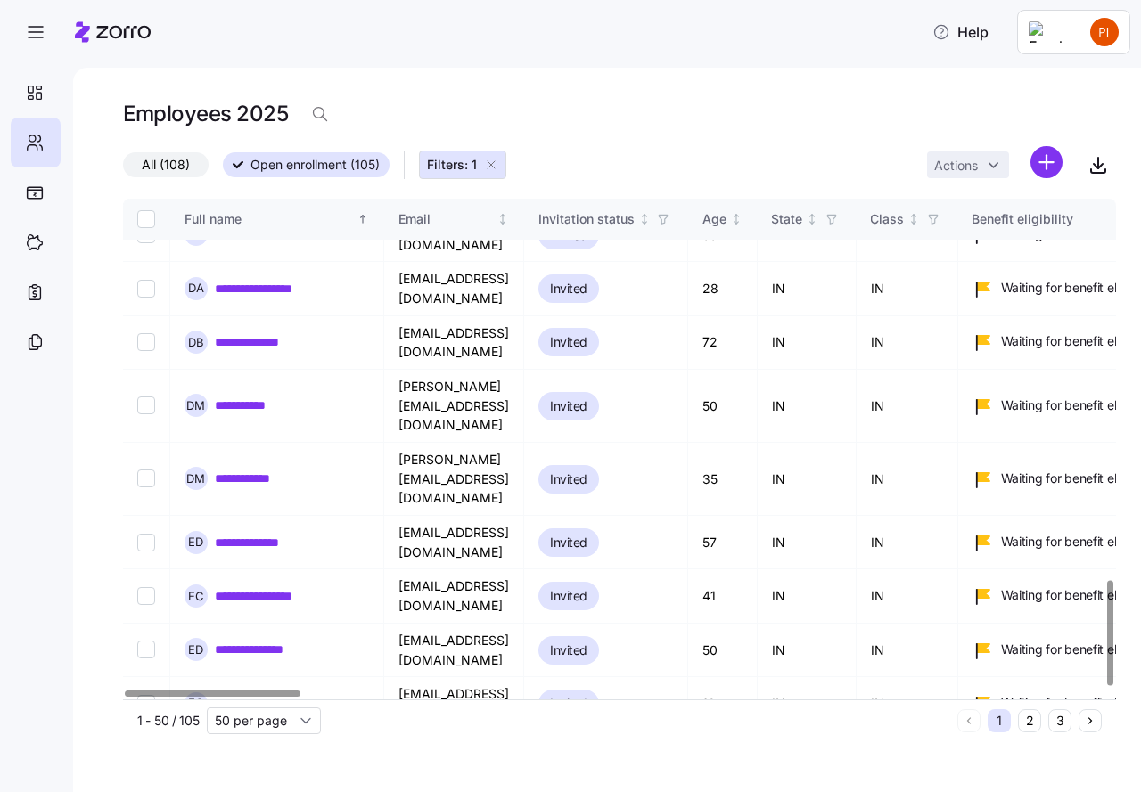
scroll to position [1812, 0]
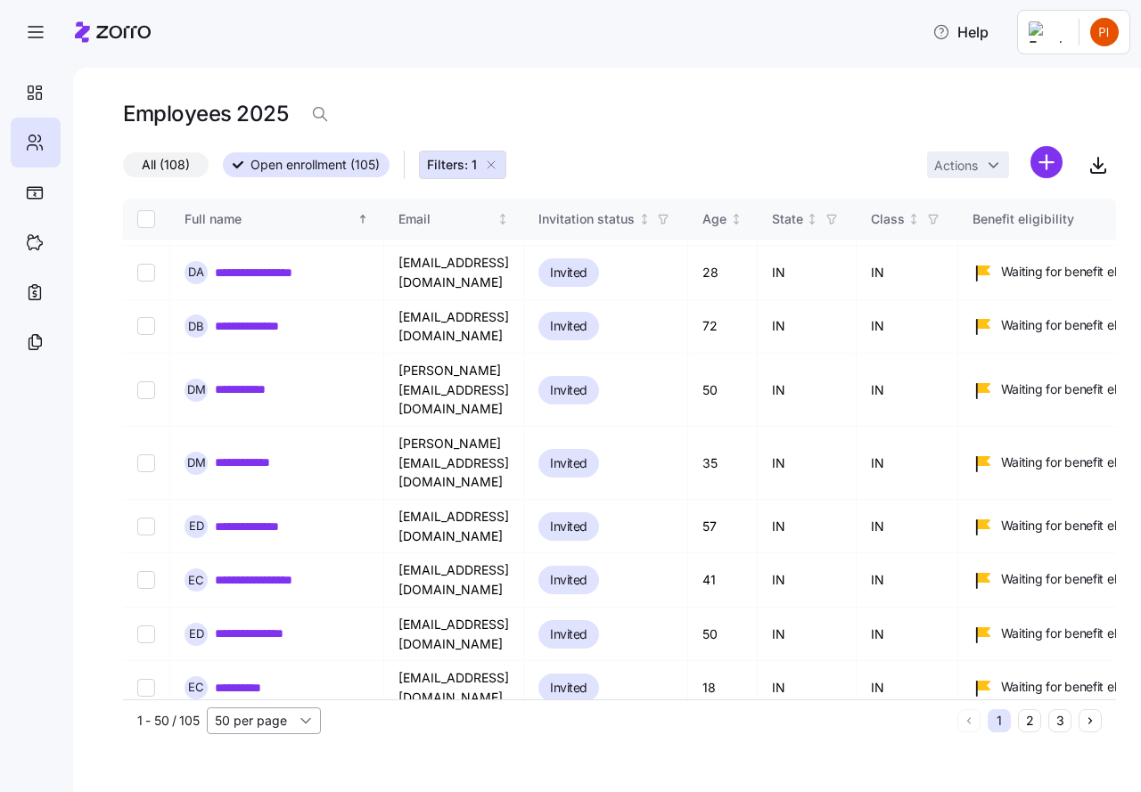
click at [306, 722] on input "50 per page" at bounding box center [264, 721] width 114 height 27
click at [271, 655] on span "100 per page" at bounding box center [260, 654] width 78 height 20
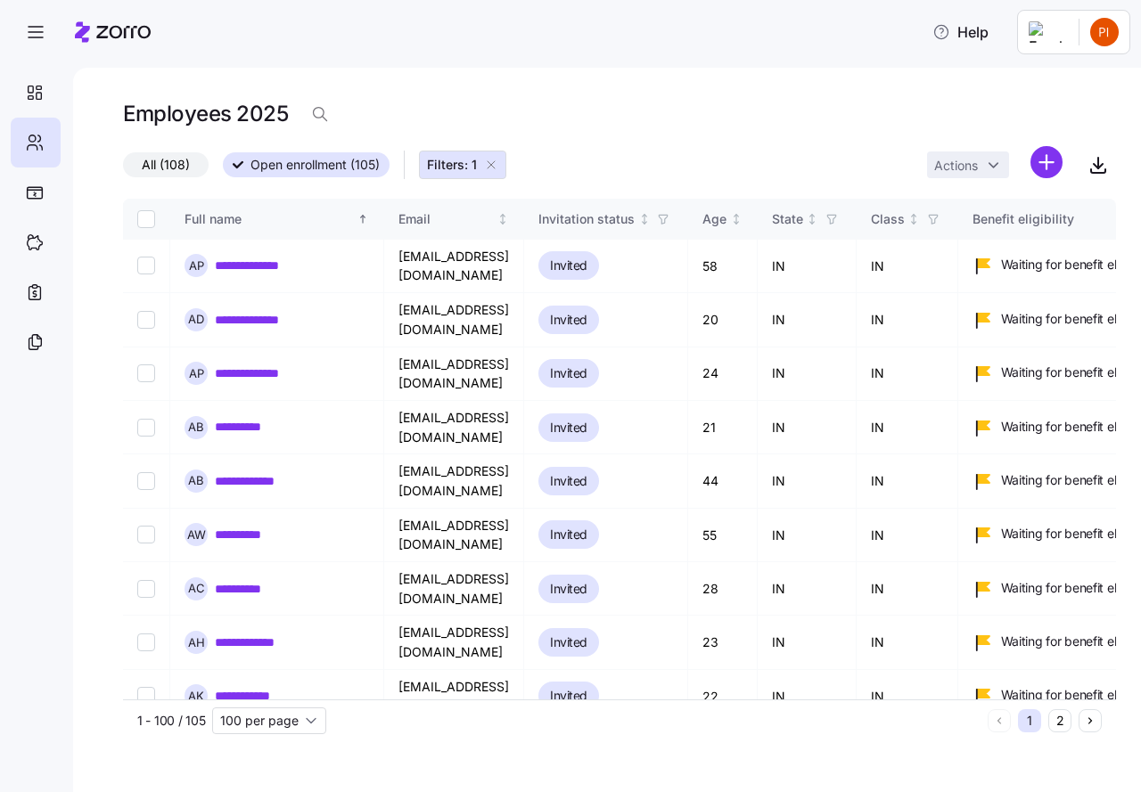
click at [495, 166] on icon "button" at bounding box center [491, 165] width 14 height 14
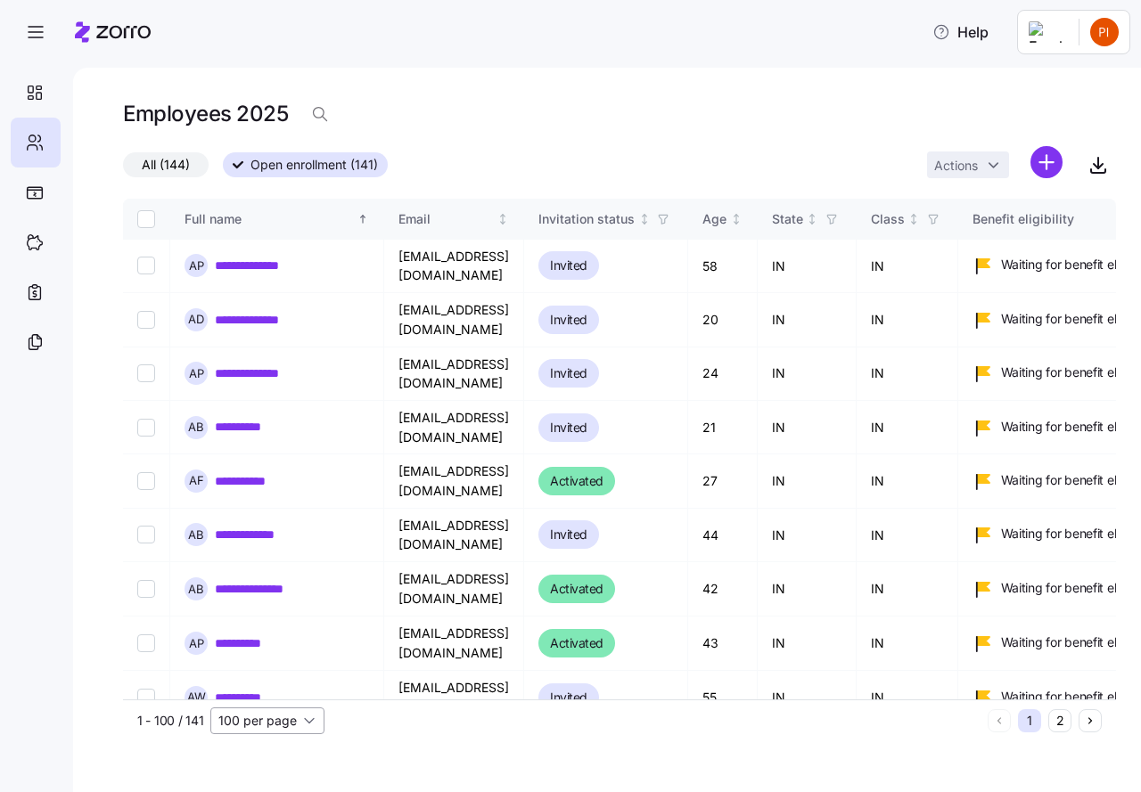
click at [308, 721] on input "100 per page" at bounding box center [267, 721] width 114 height 27
click at [286, 680] on span "150 per page" at bounding box center [263, 680] width 78 height 20
type input "150 per page"
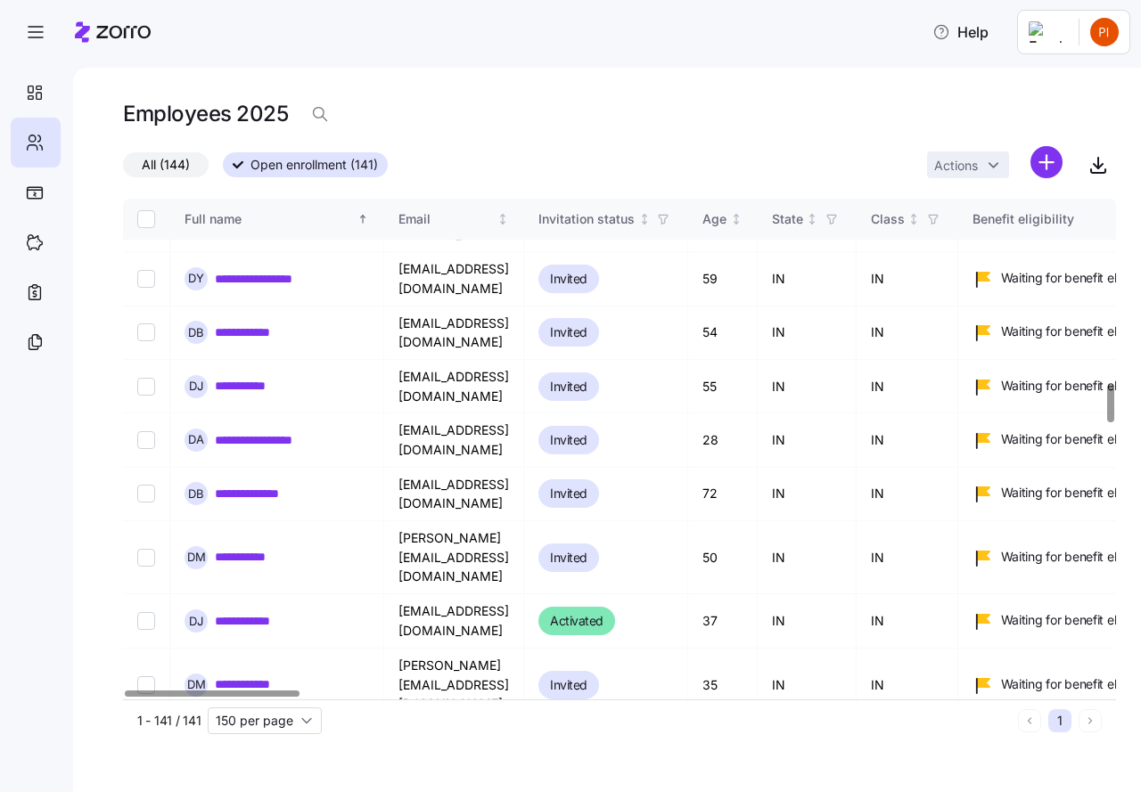
scroll to position [2451, 0]
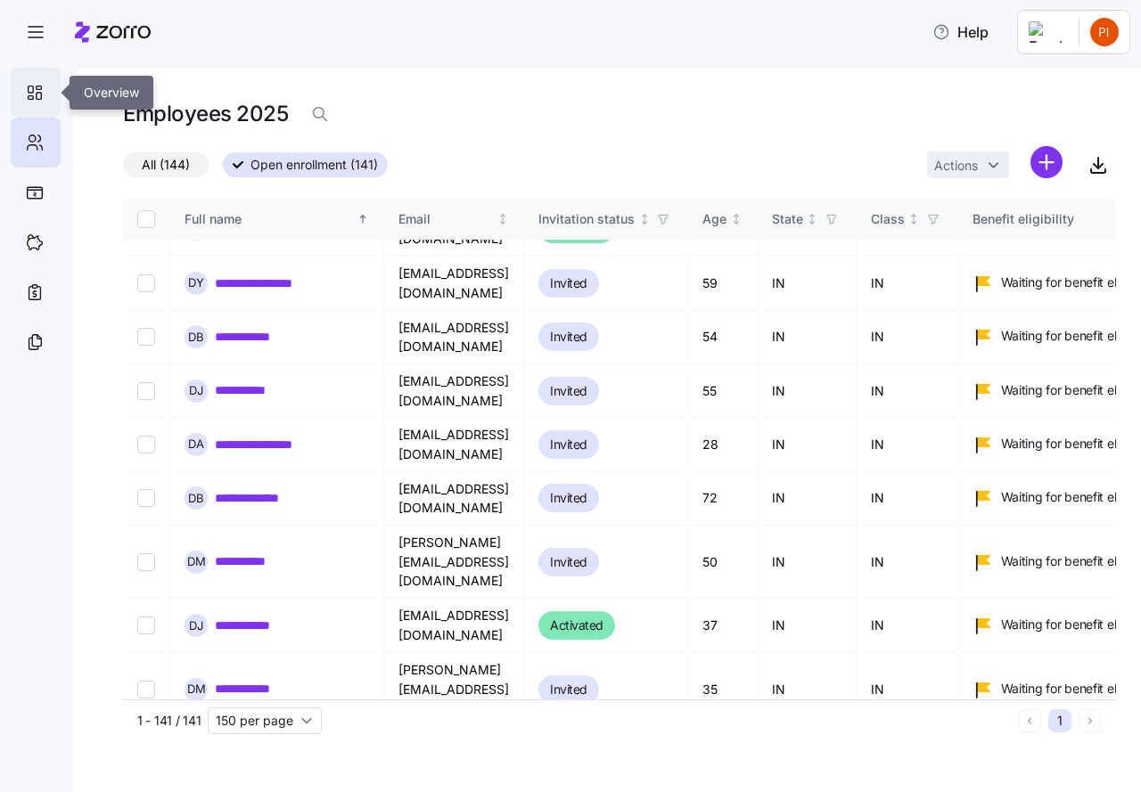
click at [37, 95] on icon at bounding box center [39, 96] width 5 height 6
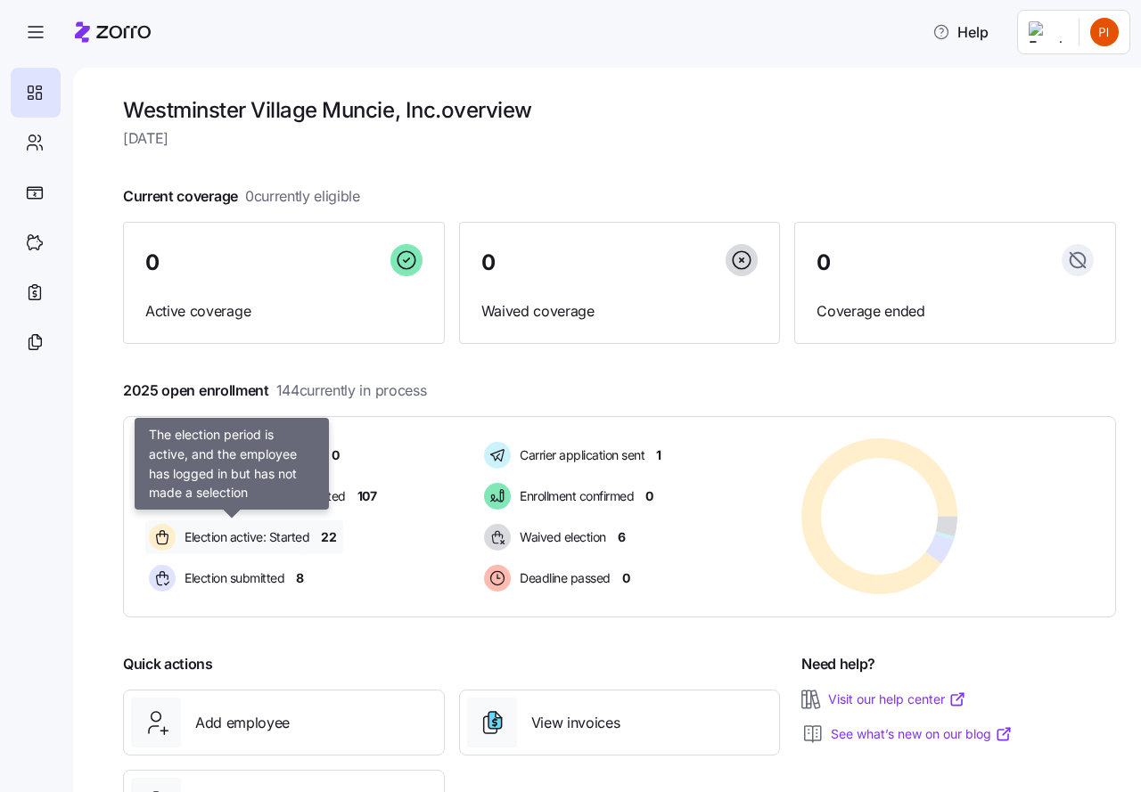
click at [232, 537] on span "Election active: Started" at bounding box center [244, 538] width 130 height 18
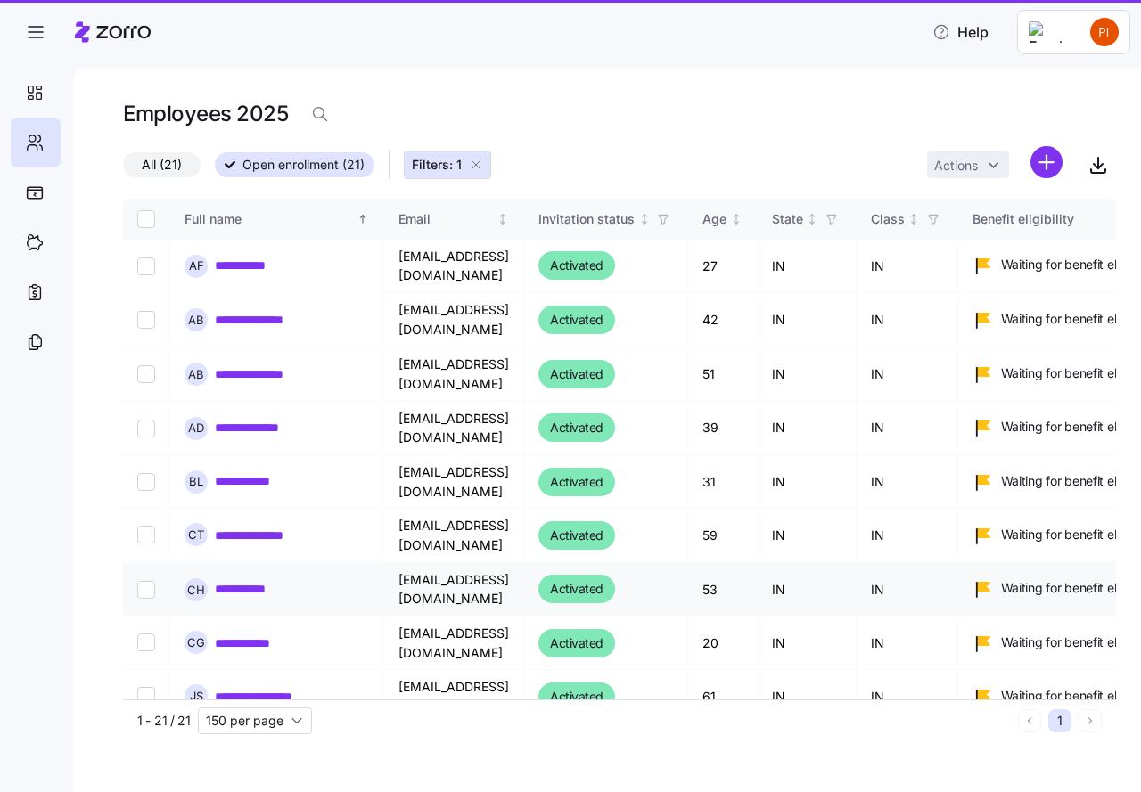
type input "50 per page"
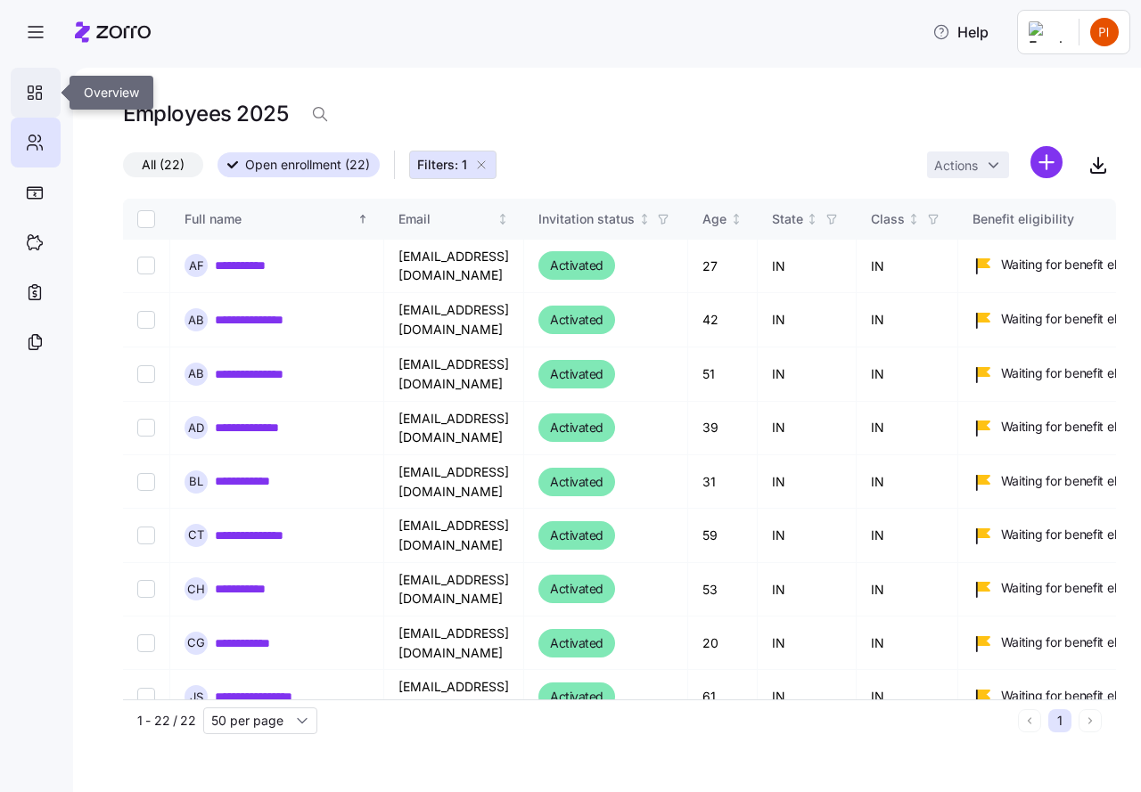
click at [30, 90] on icon at bounding box center [35, 92] width 20 height 21
